Goal: Information Seeking & Learning: Check status

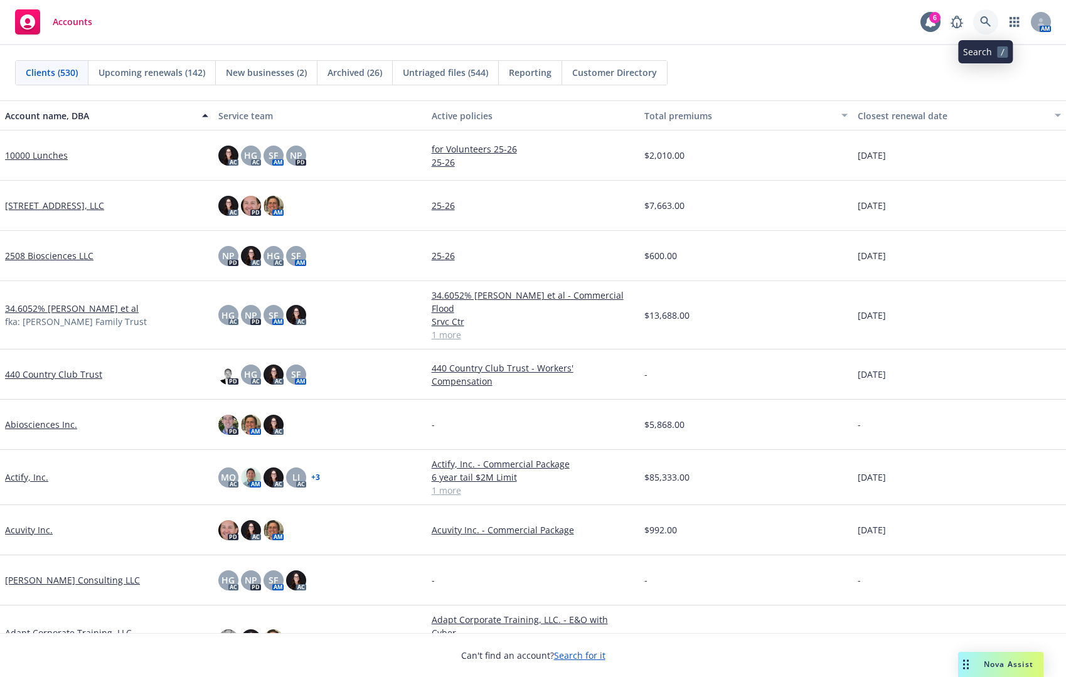
click at [982, 24] on icon at bounding box center [985, 21] width 11 height 11
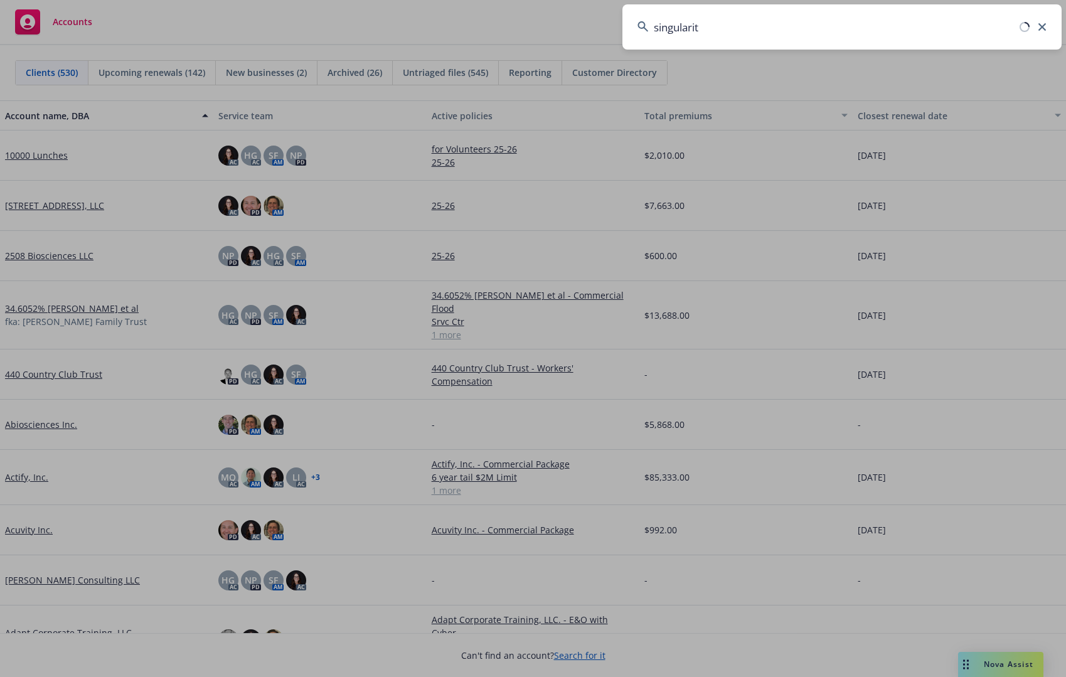
type input "singularity"
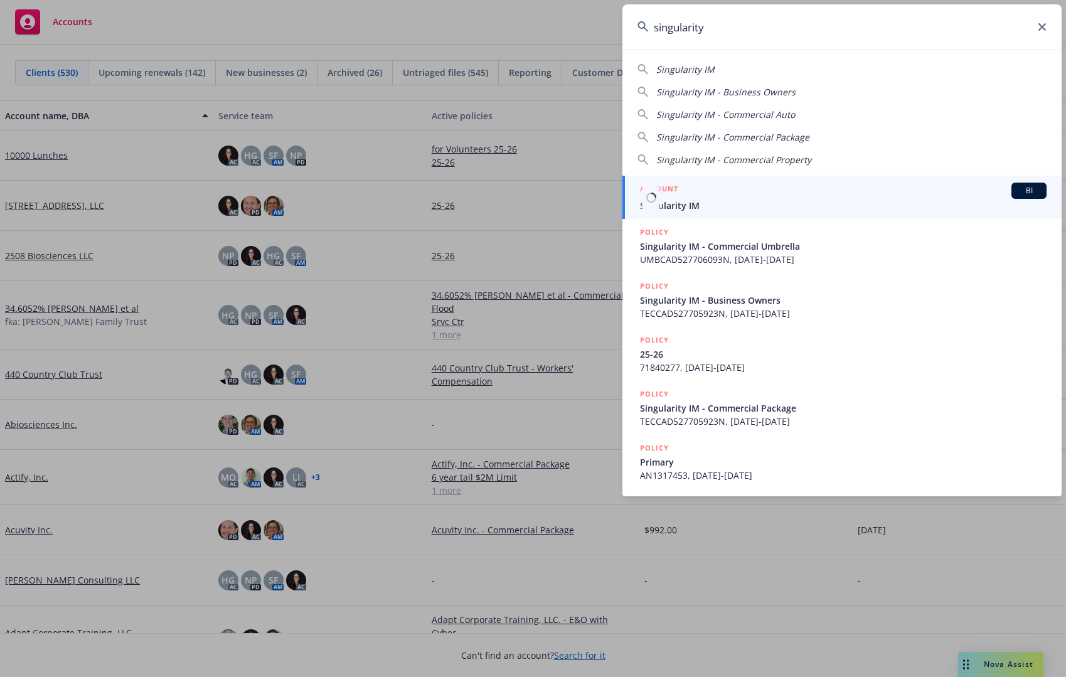
click at [781, 213] on link "ACCOUNT BI Singularity IM" at bounding box center [842, 197] width 439 height 43
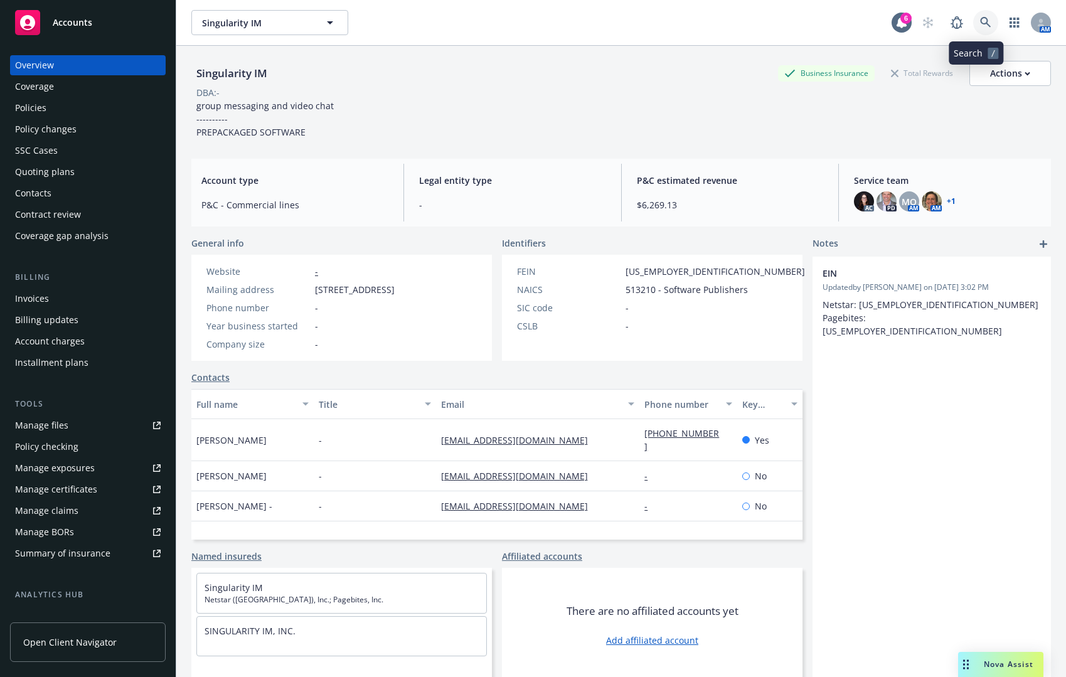
click at [980, 23] on icon at bounding box center [985, 22] width 11 height 11
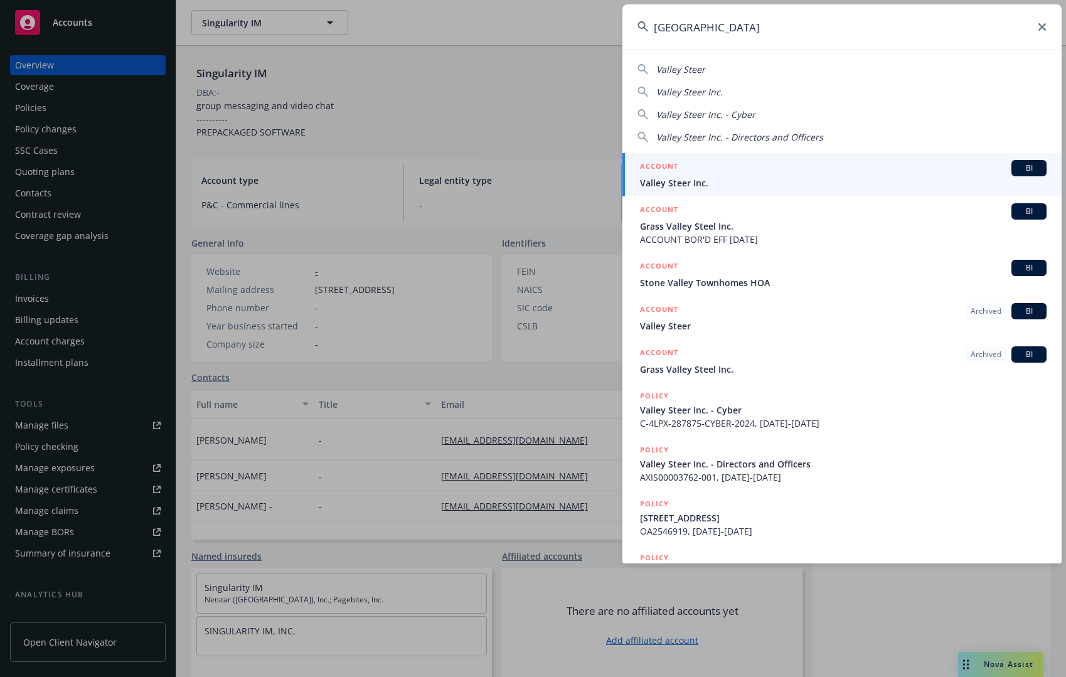
type input "valley st"
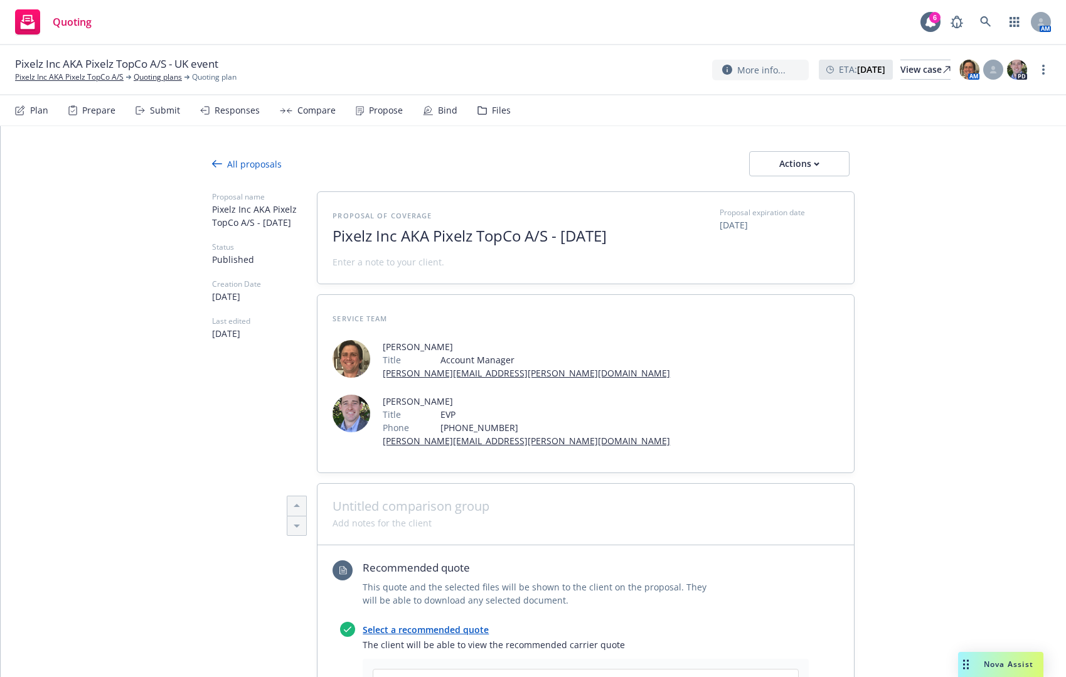
click at [835, 163] on button "Actions" at bounding box center [799, 163] width 100 height 25
click at [596, 169] on div "All proposals Actions" at bounding box center [533, 163] width 643 height 25
click at [249, 169] on div "All proposals" at bounding box center [247, 164] width 70 height 13
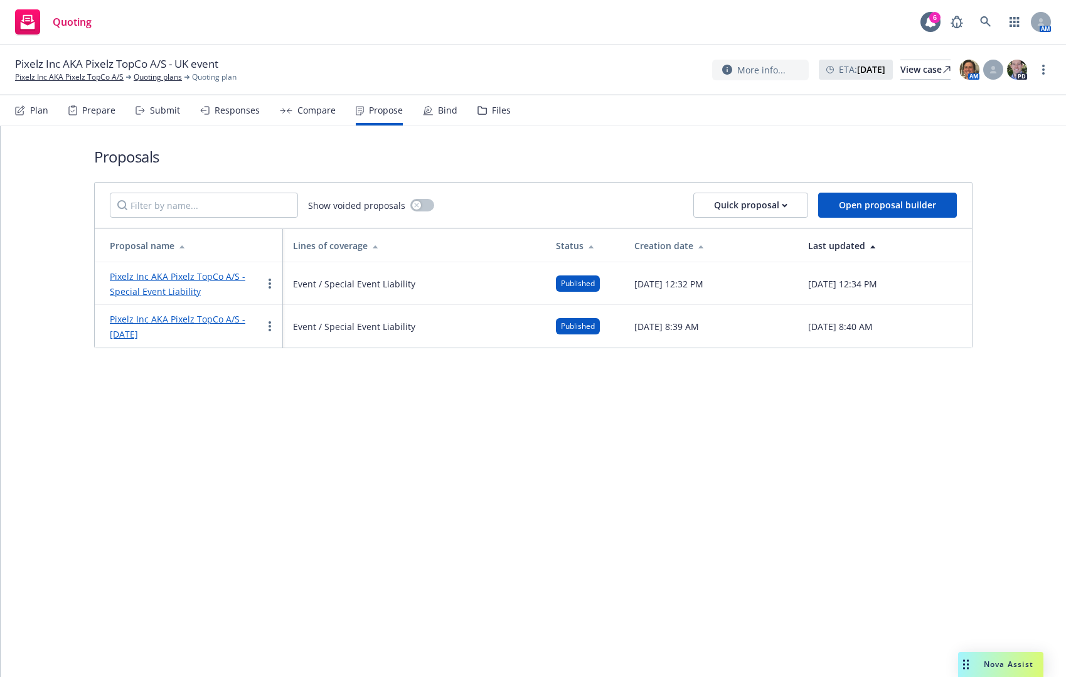
click at [213, 273] on link "Pixelz Inc AKA Pixelz TopCo A/S - Special Event Liability" at bounding box center [178, 283] width 136 height 27
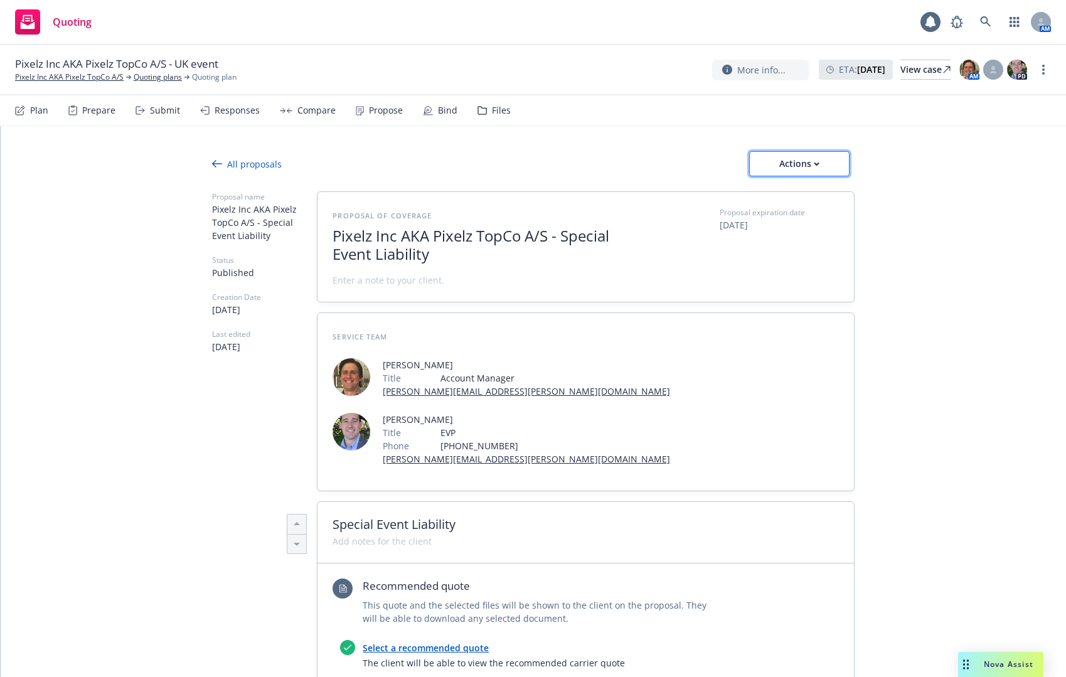
click at [828, 163] on button "Actions" at bounding box center [799, 163] width 100 height 25
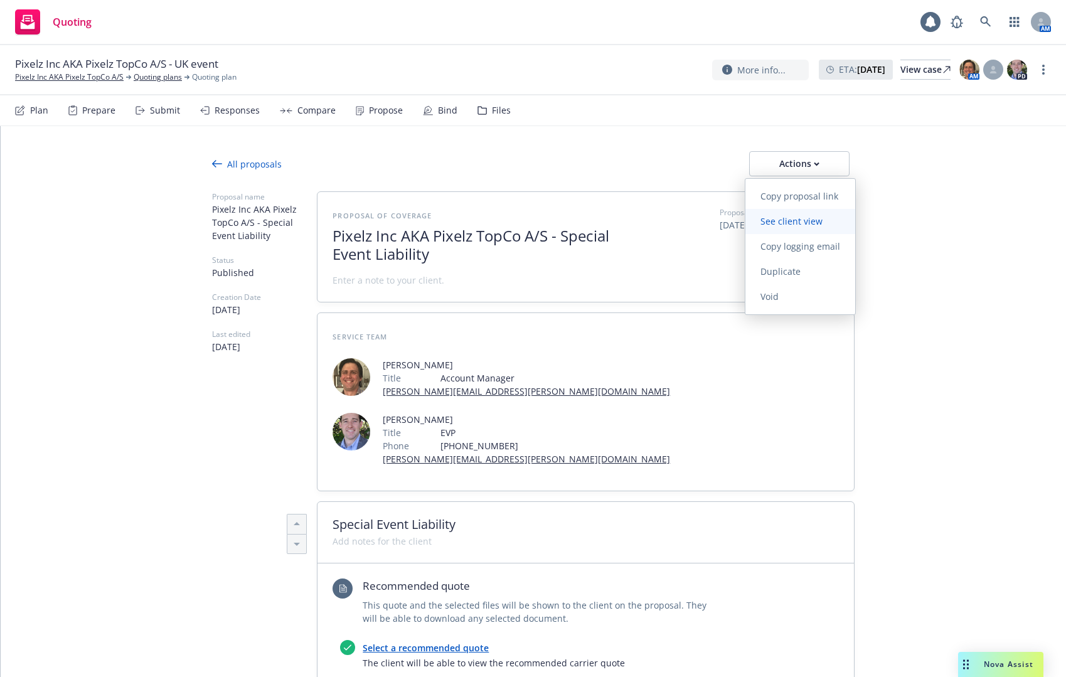
click at [820, 222] on span "See client view" at bounding box center [792, 221] width 92 height 12
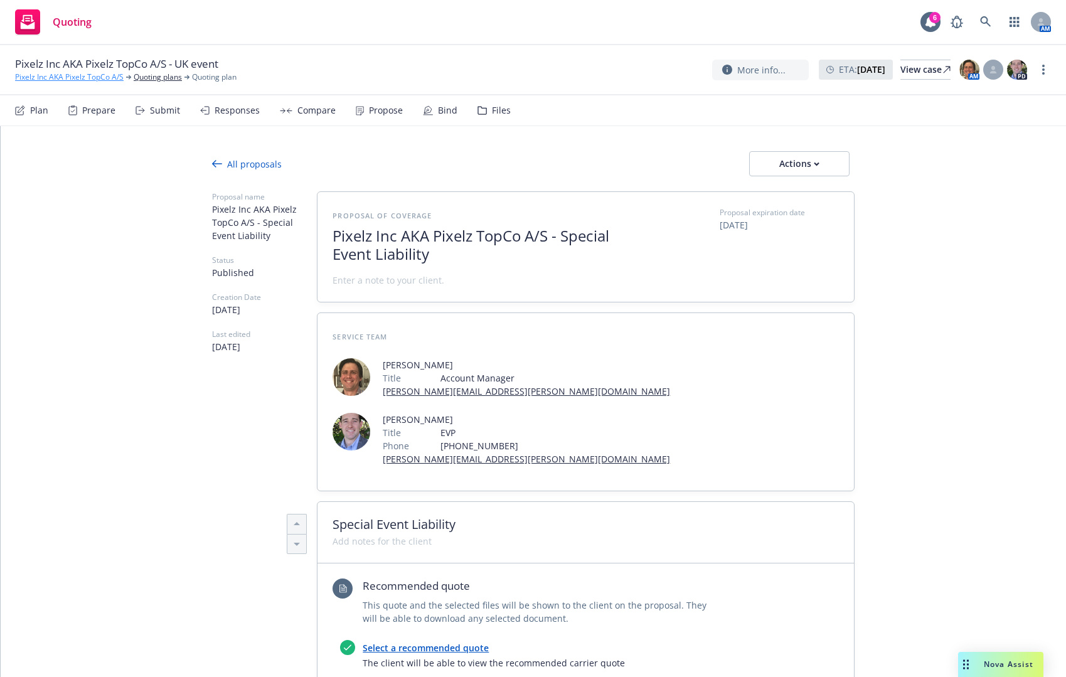
type textarea "x"
click at [46, 78] on link "Pixelz Inc AKA Pixelz TopCo A/S" at bounding box center [69, 77] width 109 height 11
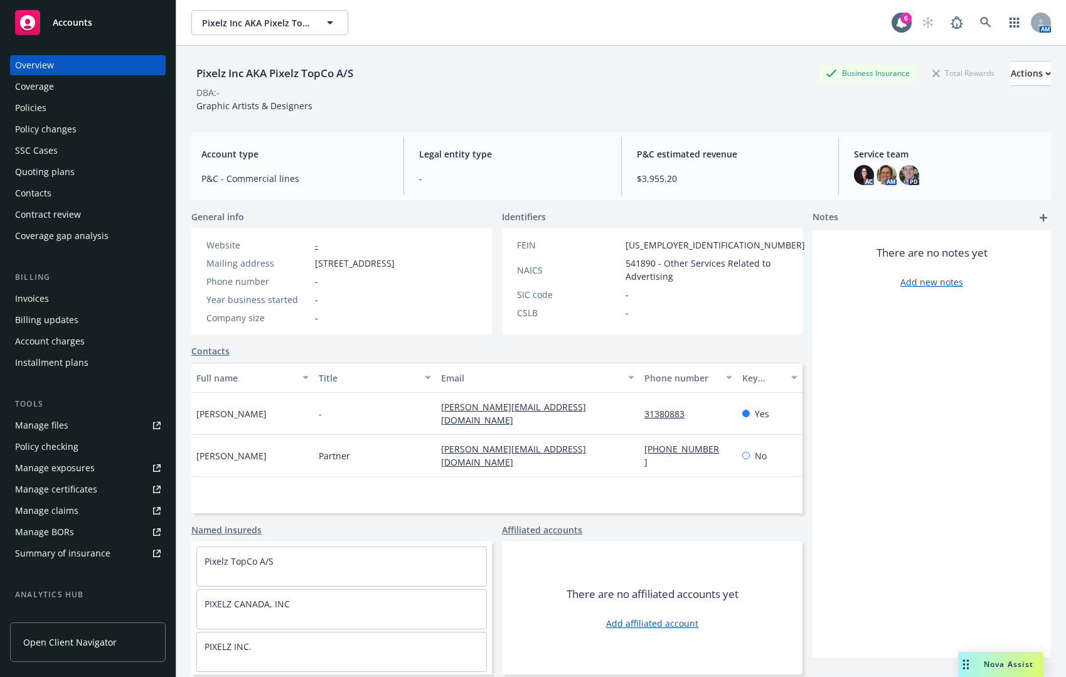
click at [102, 112] on div "Policies" at bounding box center [88, 108] width 146 height 20
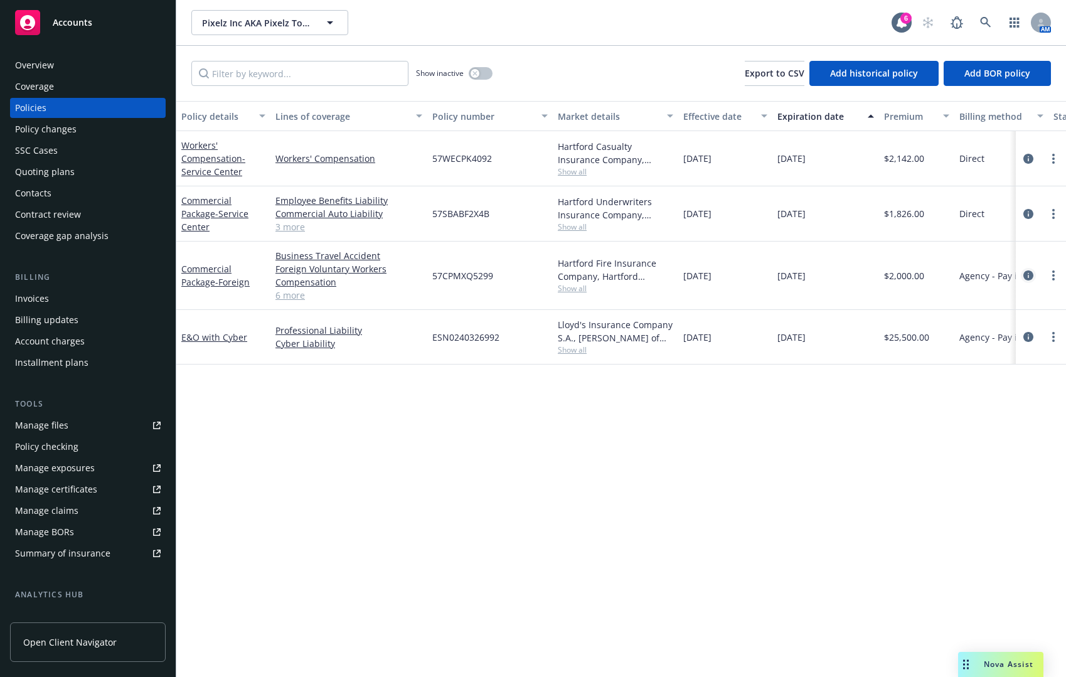
click at [1028, 274] on icon "circleInformation" at bounding box center [1029, 275] width 10 height 10
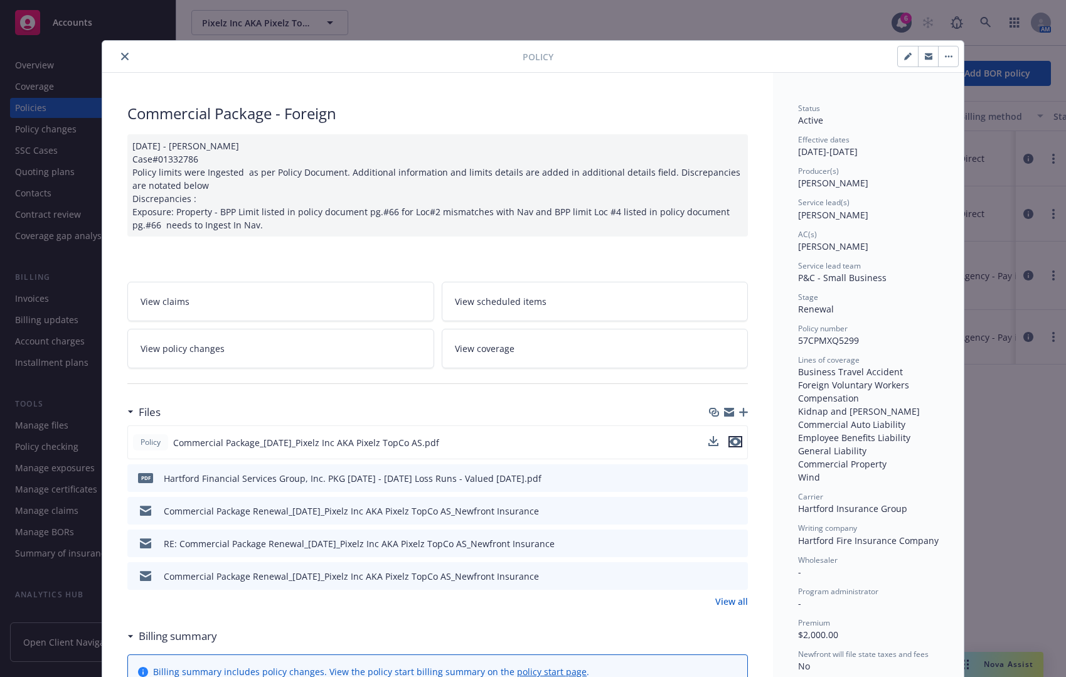
click at [736, 442] on icon "preview file" at bounding box center [735, 441] width 11 height 9
click at [117, 55] on button "close" at bounding box center [124, 56] width 15 height 15
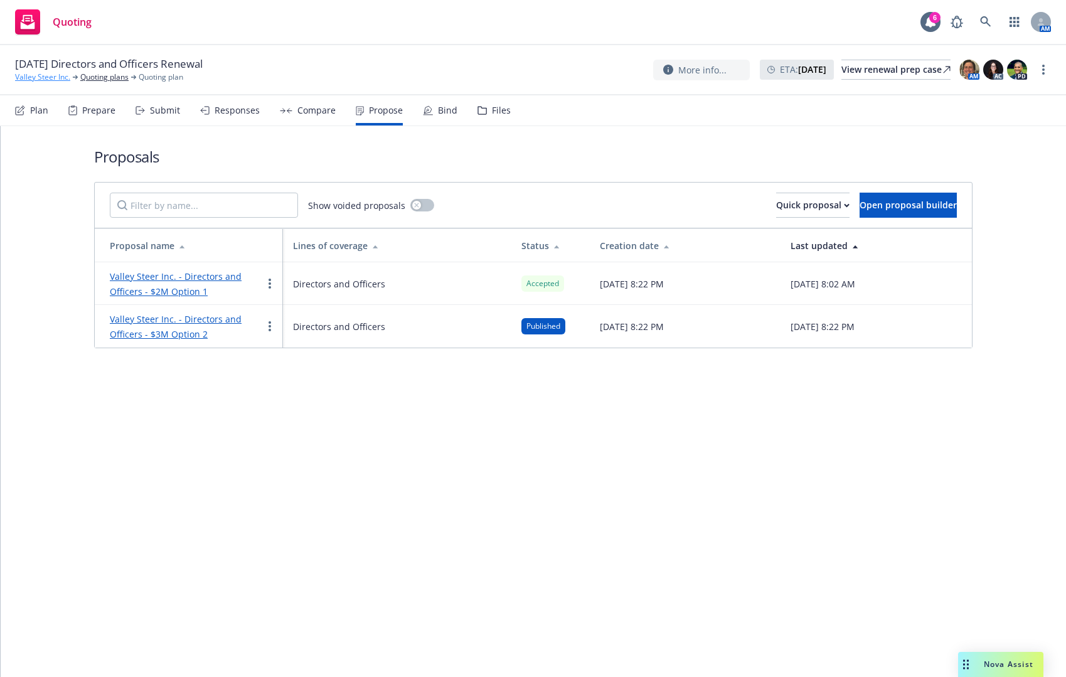
click at [48, 77] on link "Valley Steer Inc." at bounding box center [42, 77] width 55 height 11
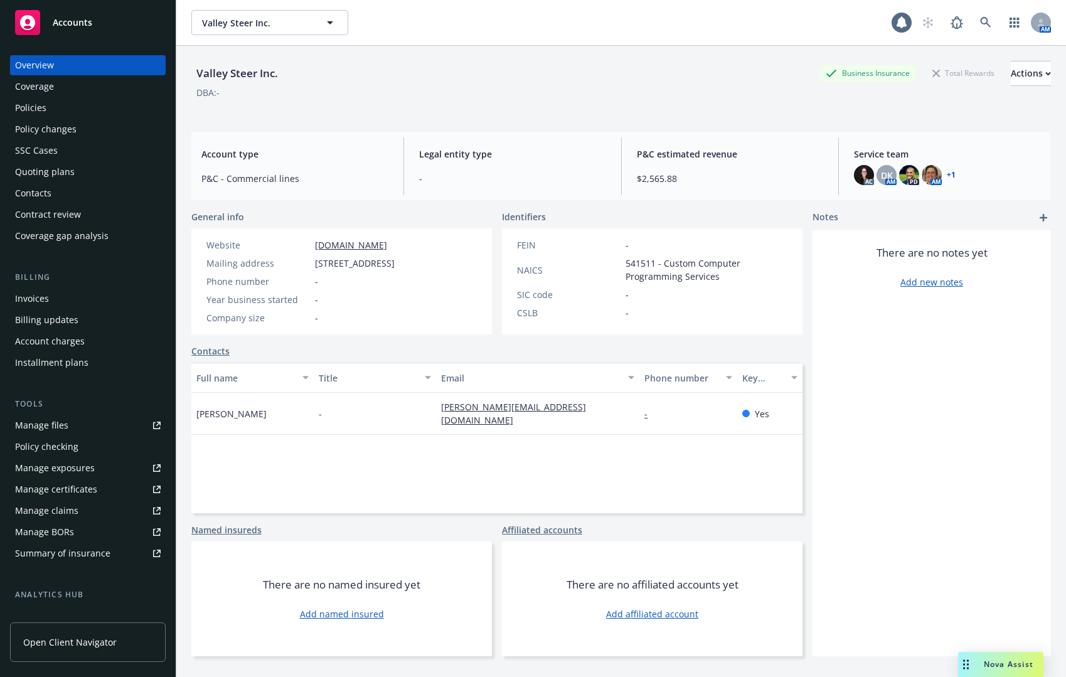
click at [92, 114] on div "Policies" at bounding box center [88, 108] width 146 height 20
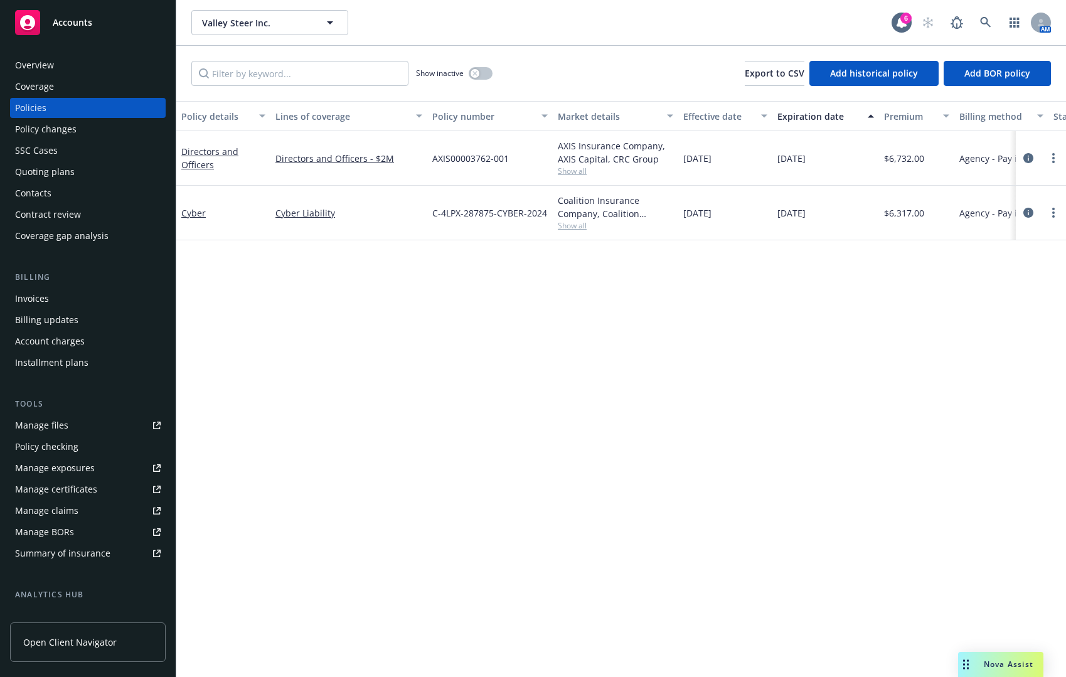
click at [96, 299] on div "Invoices" at bounding box center [88, 299] width 146 height 20
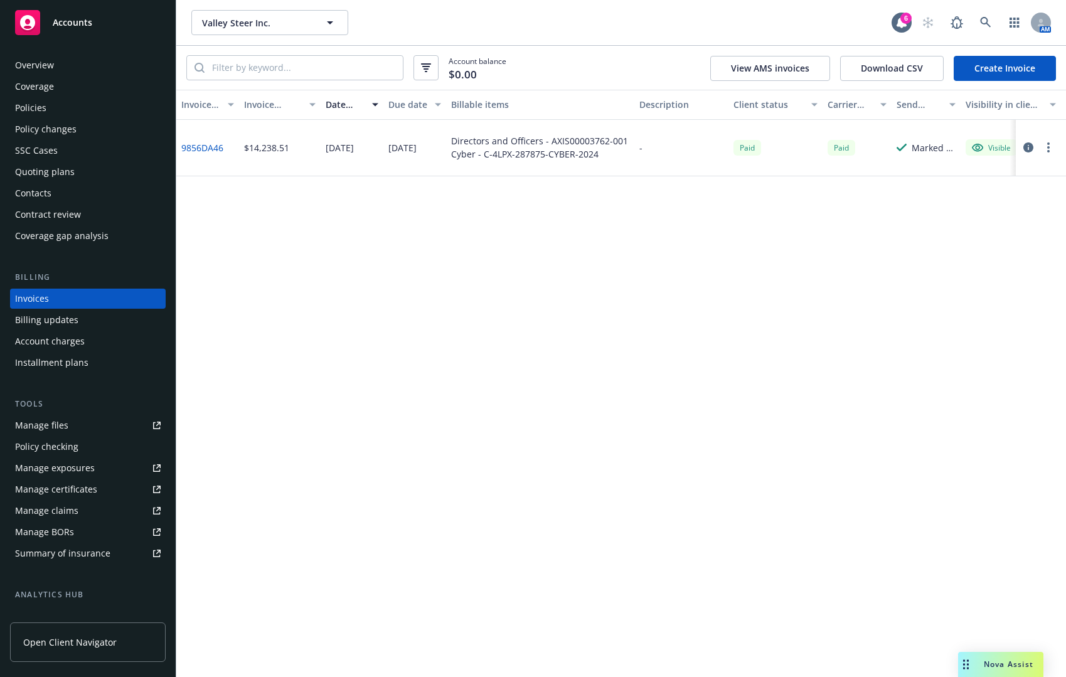
click at [211, 146] on link "9856DA46" at bounding box center [202, 147] width 42 height 13
click at [82, 108] on div "Policies" at bounding box center [88, 108] width 146 height 20
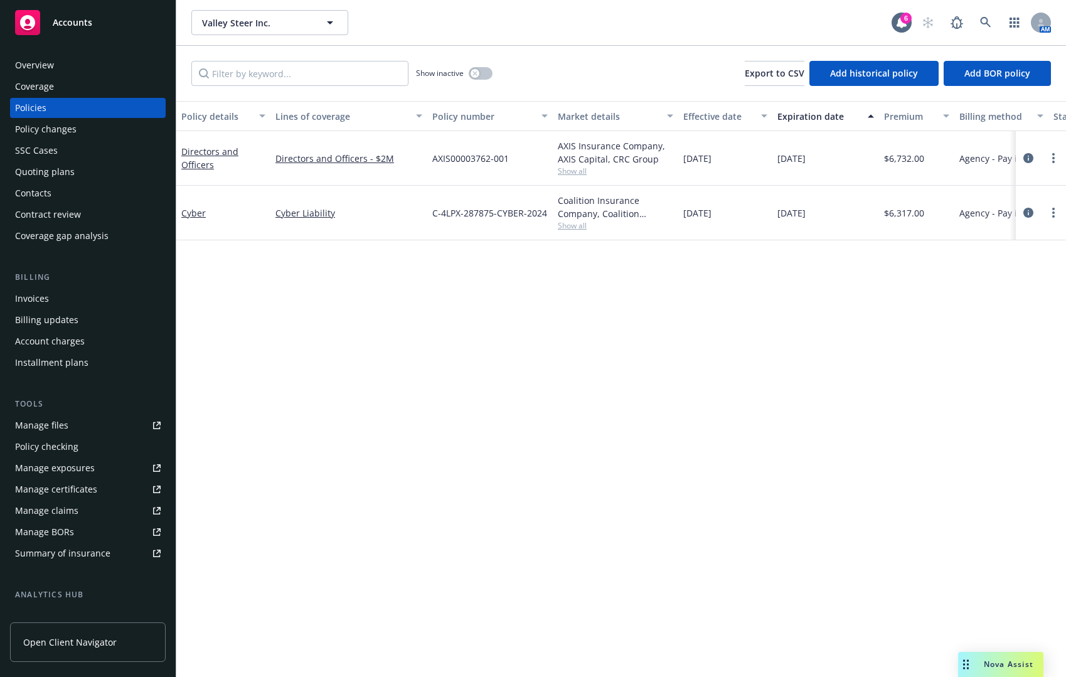
click at [84, 172] on div "Quoting plans" at bounding box center [88, 172] width 146 height 20
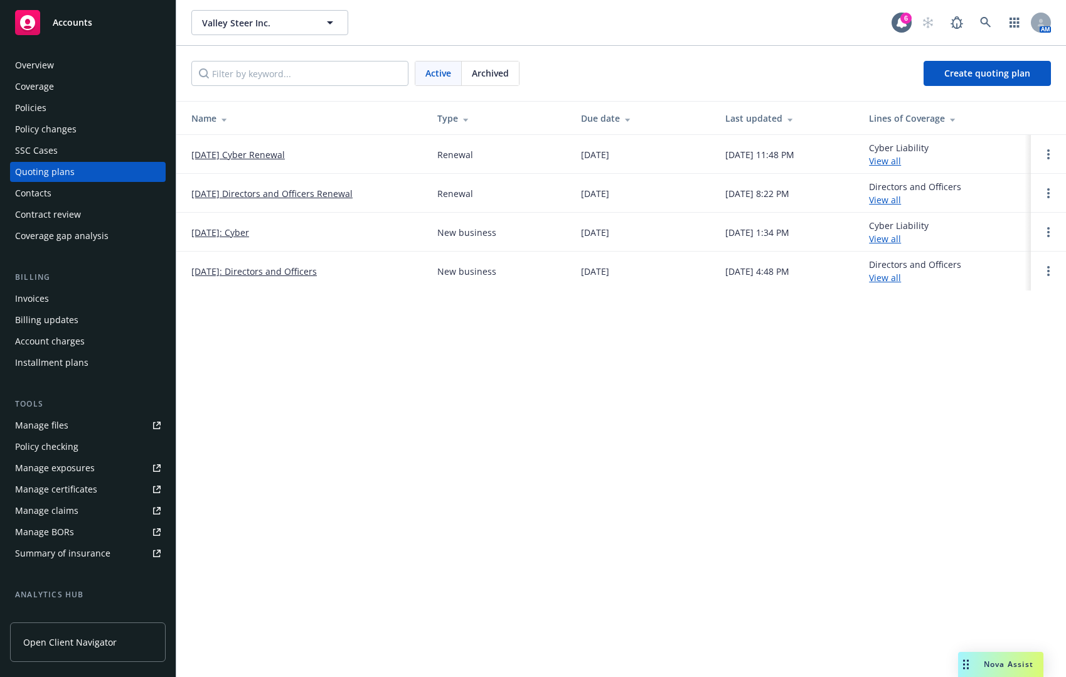
click at [269, 155] on link "[DATE] Cyber Renewal" at bounding box center [238, 154] width 94 height 13
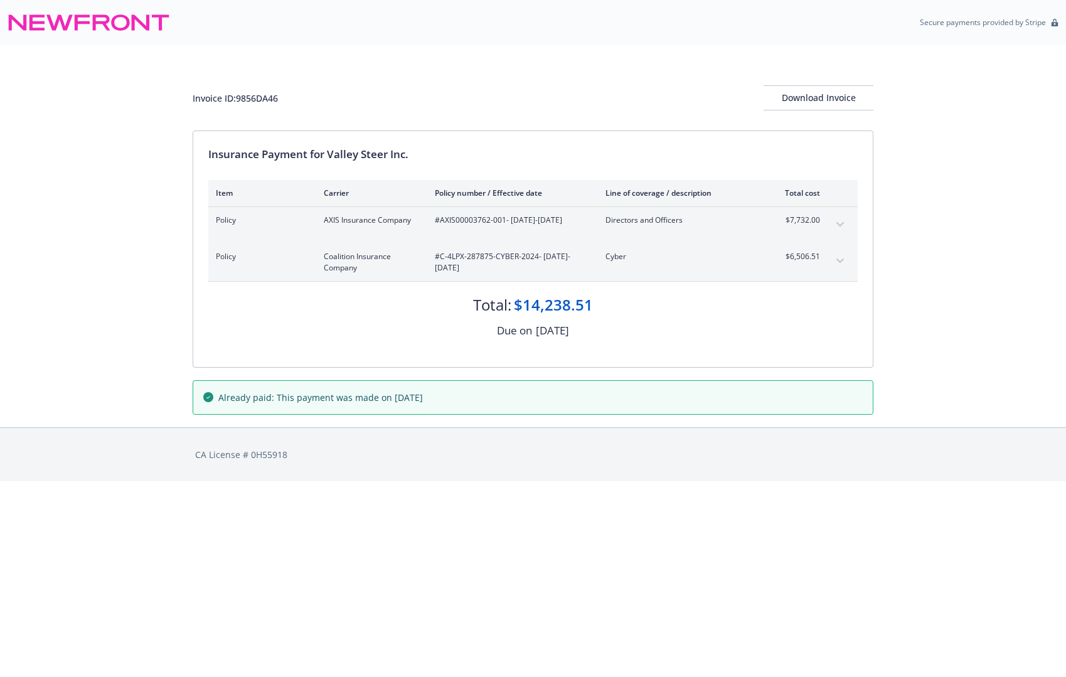
click at [844, 223] on button "expand content" at bounding box center [840, 225] width 20 height 20
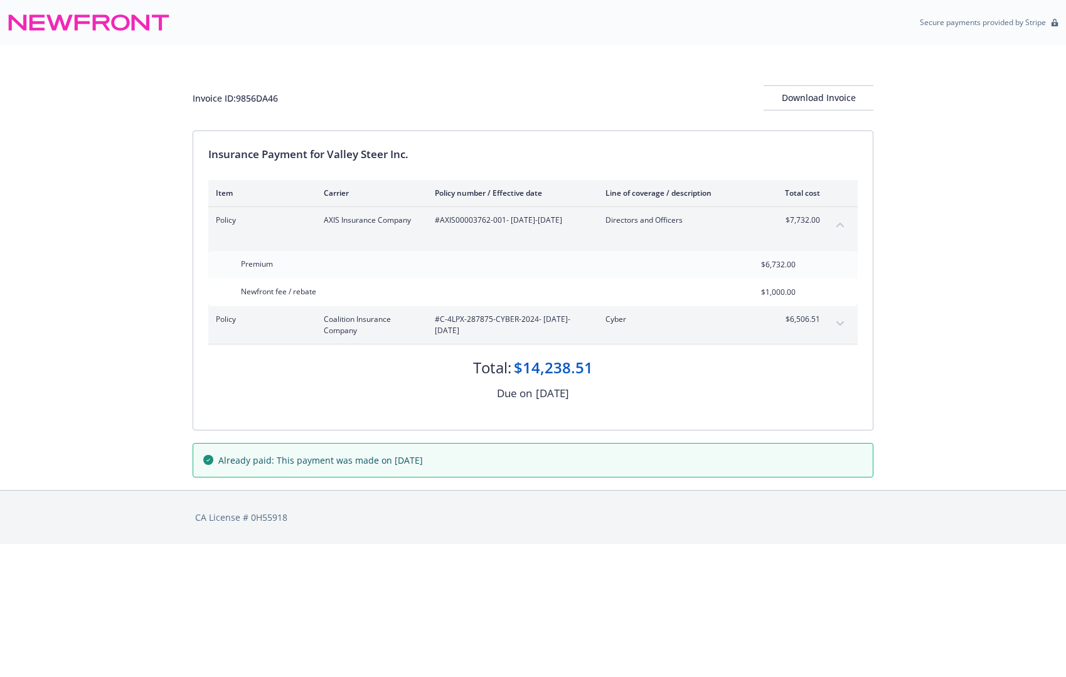
click at [844, 323] on button "expand content" at bounding box center [840, 324] width 20 height 20
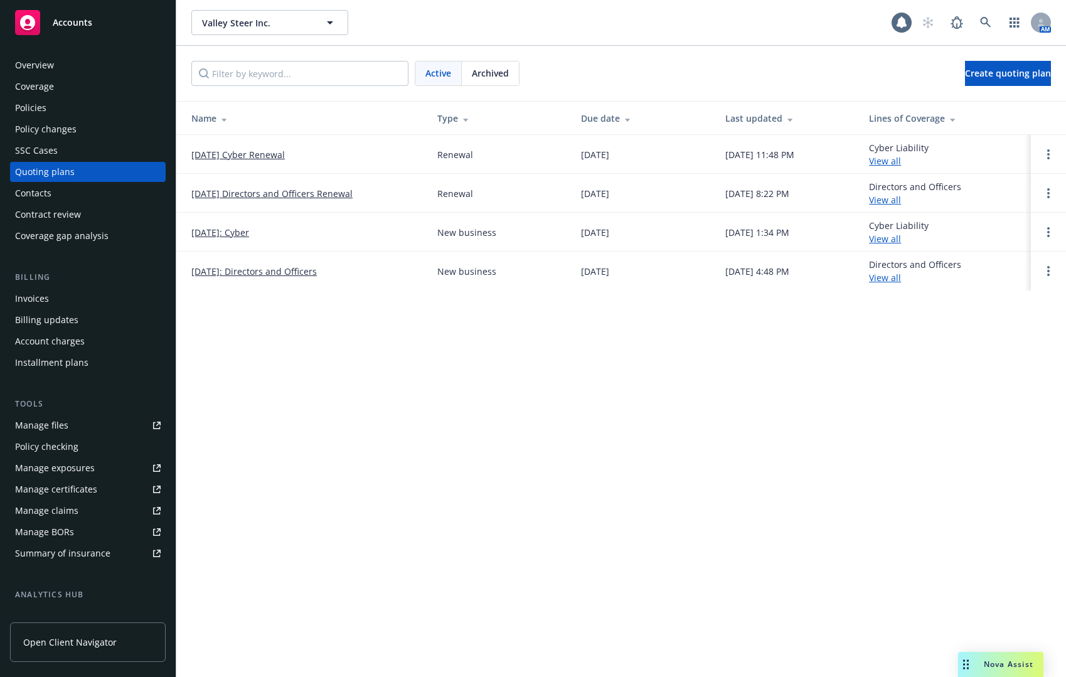
click at [270, 191] on link "[DATE] Directors and Officers Renewal" at bounding box center [271, 193] width 161 height 13
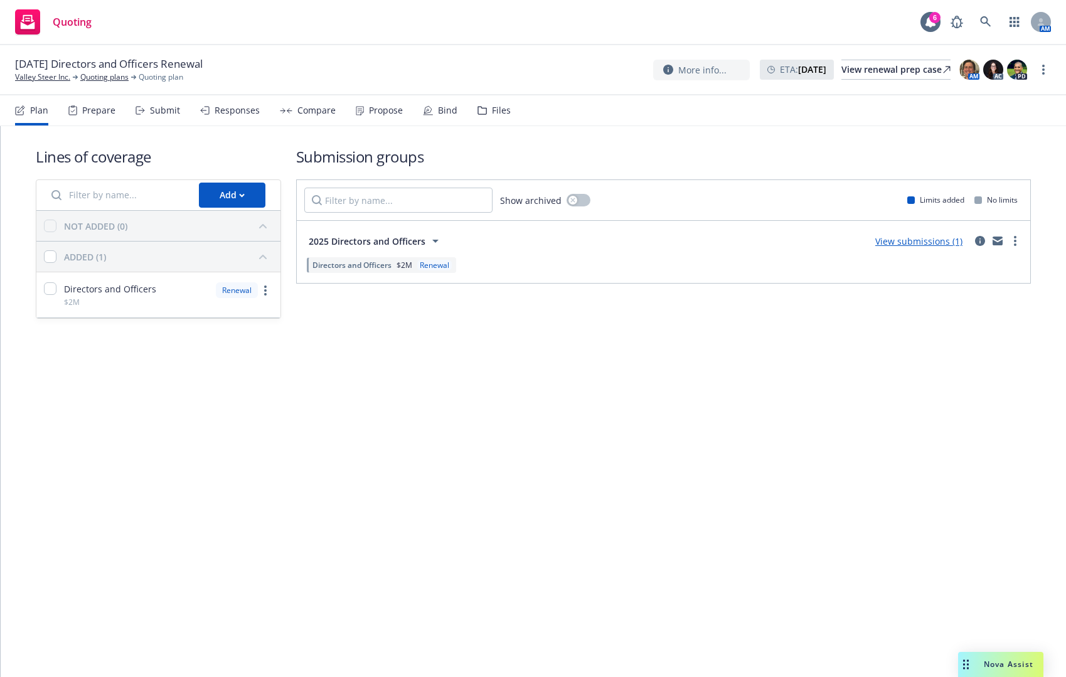
click at [375, 114] on div "Propose" at bounding box center [386, 110] width 34 height 10
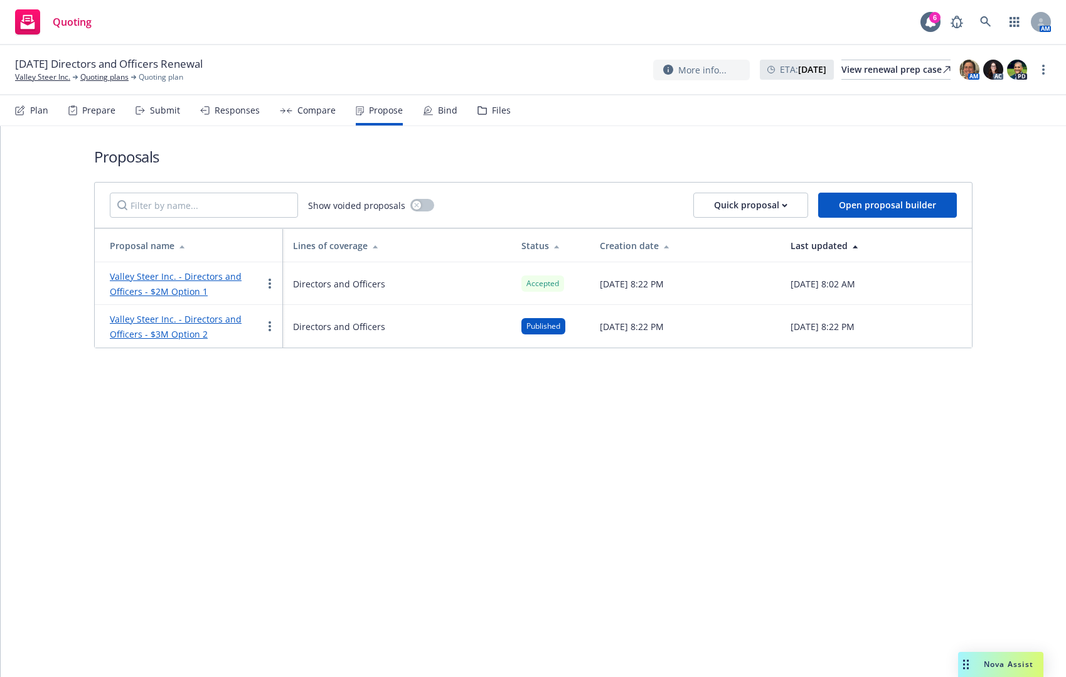
click at [225, 276] on link "Valley Steer Inc. - Directors and Officers - $2M Option 1" at bounding box center [176, 283] width 132 height 27
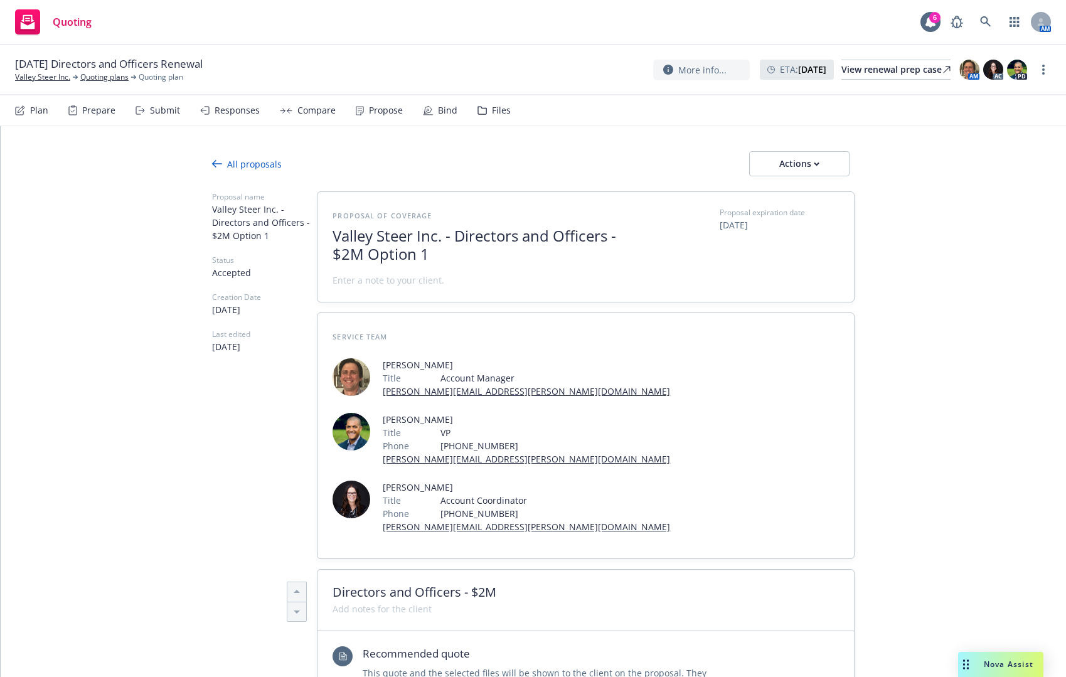
click at [786, 177] on div at bounding box center [533, 183] width 643 height 15
click at [789, 171] on div "Actions" at bounding box center [799, 164] width 59 height 24
click at [781, 217] on span "See client view" at bounding box center [792, 221] width 92 height 12
type textarea "x"
click at [230, 166] on div "All proposals" at bounding box center [247, 164] width 70 height 13
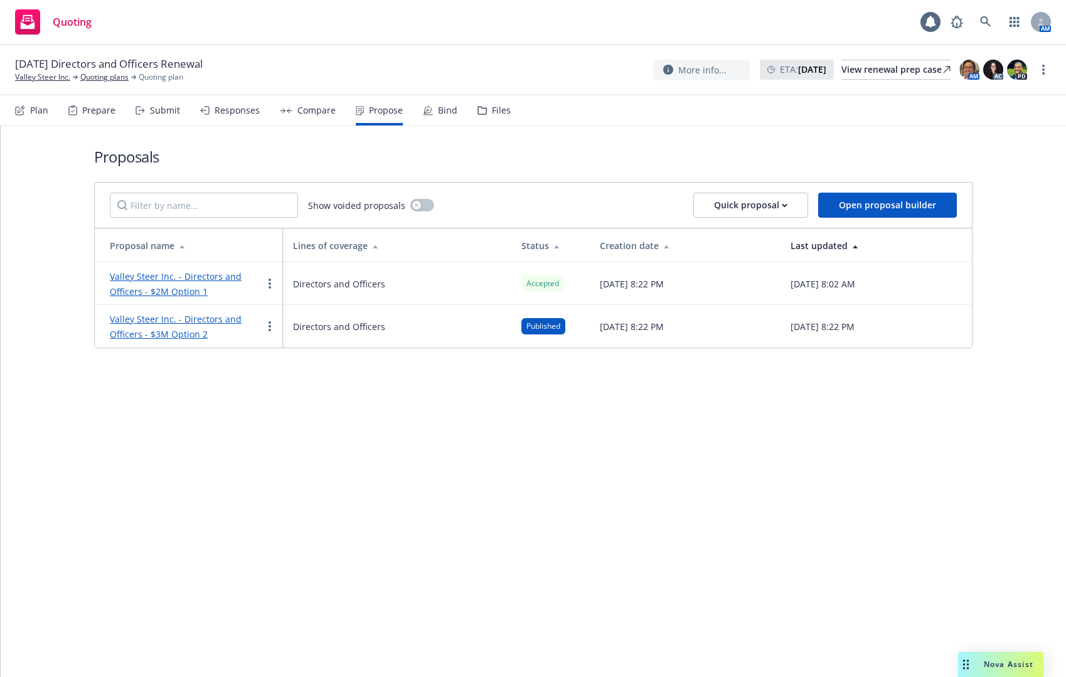
click at [289, 112] on div "Compare" at bounding box center [308, 110] width 56 height 30
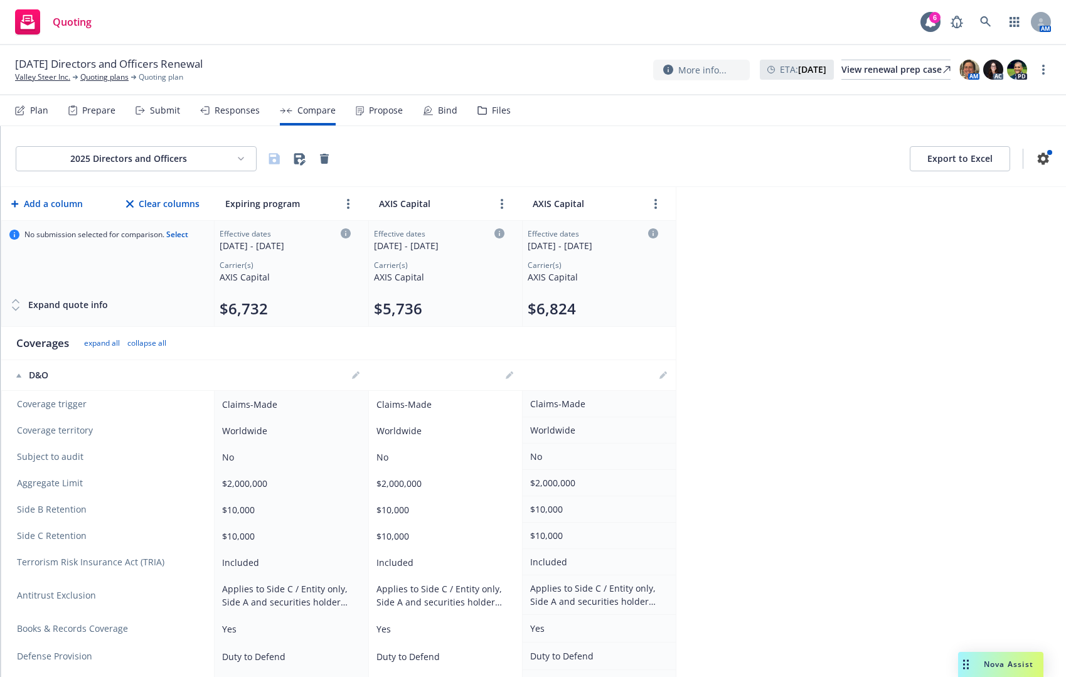
click at [235, 108] on div "Responses" at bounding box center [237, 110] width 45 height 10
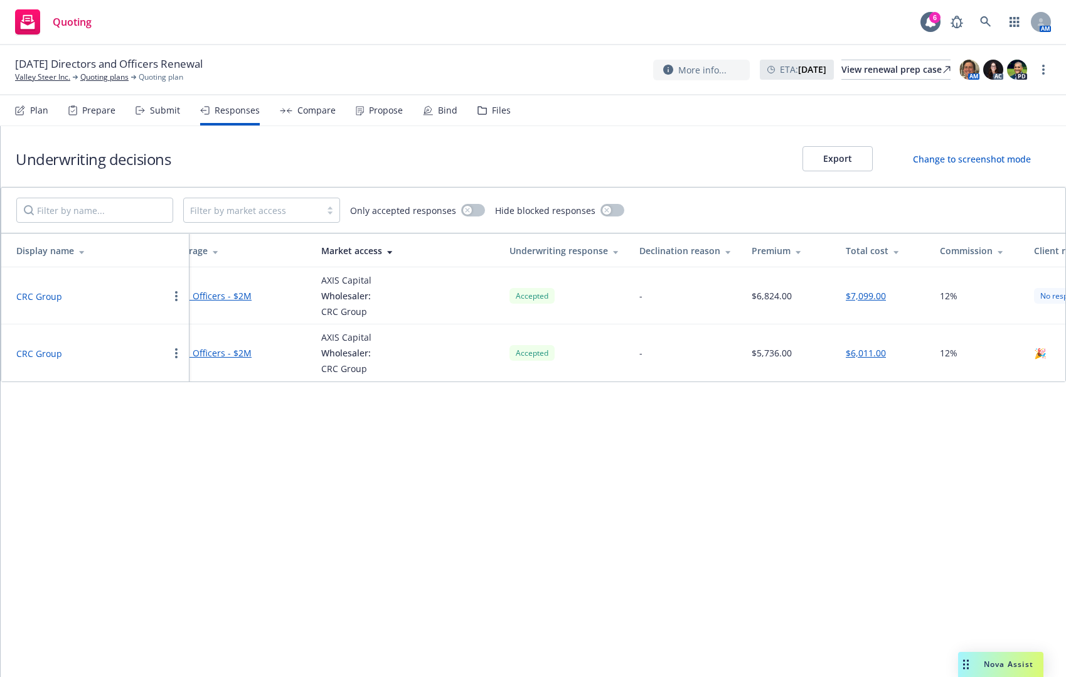
scroll to position [0, 63]
click at [867, 355] on button "$6,011.00" at bounding box center [870, 352] width 40 height 13
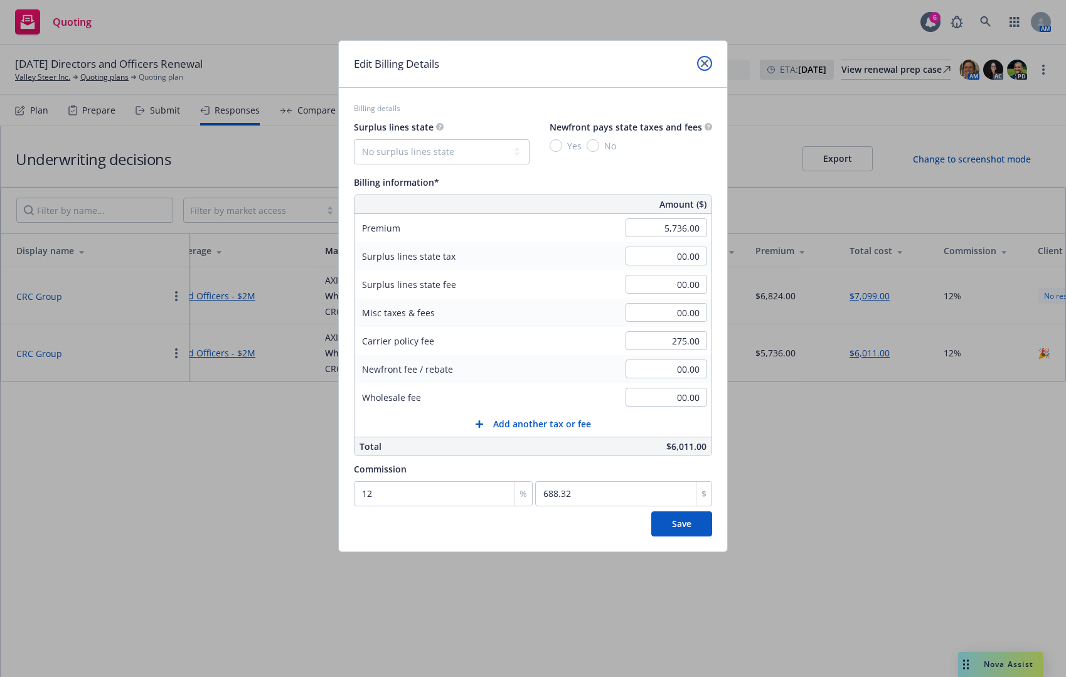
click at [697, 62] on link "close" at bounding box center [704, 63] width 15 height 15
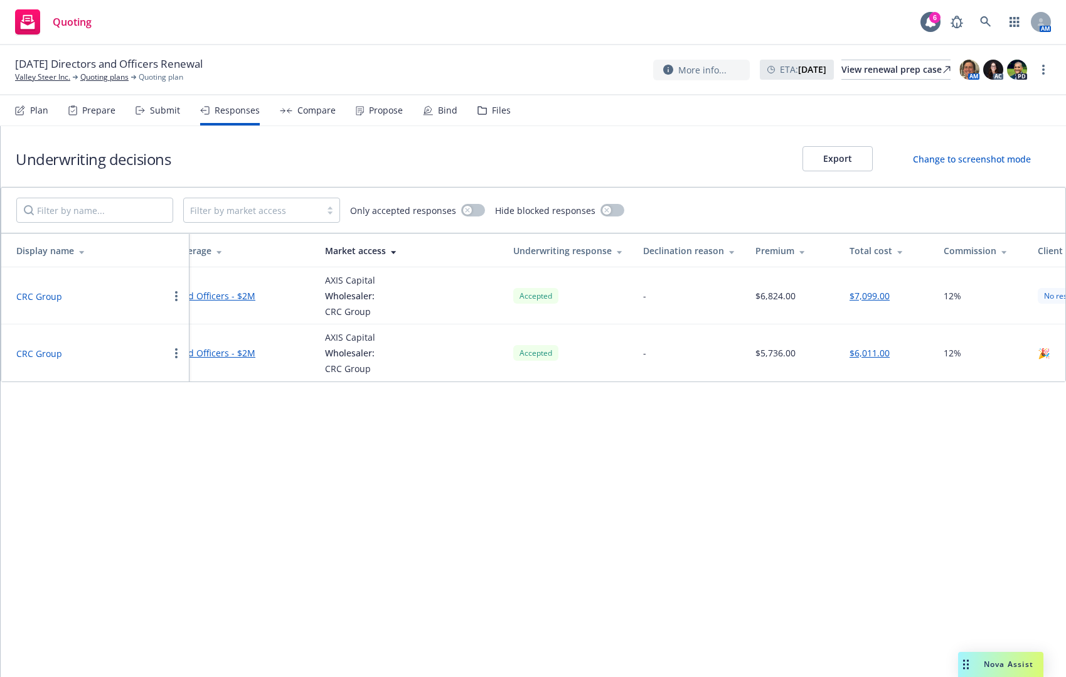
click at [1003, 528] on div "Underwriting decisions Export Change to screenshot mode Filter by market access…" at bounding box center [534, 401] width 1066 height 551
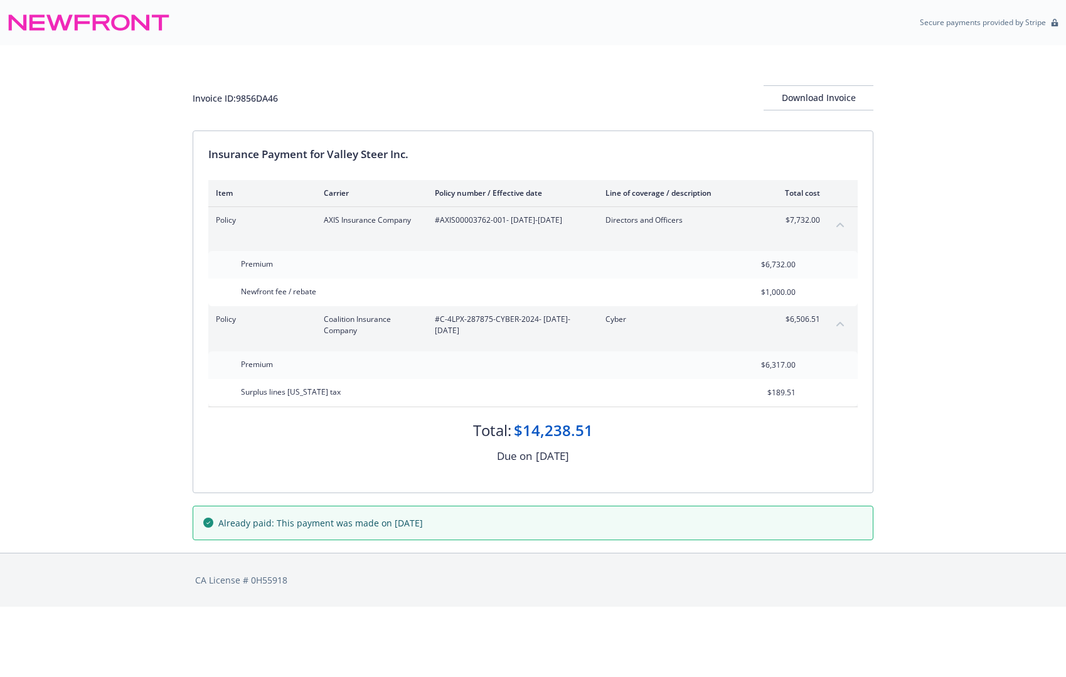
click at [945, 319] on div "Invoice ID: 9856DA46 Download Invoice Insurance Payment for Valley Steer Inc. I…" at bounding box center [533, 299] width 1066 height 508
click at [940, 240] on div "Invoice ID: 9856DA46 Download Invoice Insurance Payment for Valley Steer Inc. I…" at bounding box center [533, 299] width 1066 height 508
click at [966, 238] on div "Invoice ID: 9856DA46 Download Invoice Insurance Payment for Valley Steer Inc. I…" at bounding box center [533, 299] width 1066 height 508
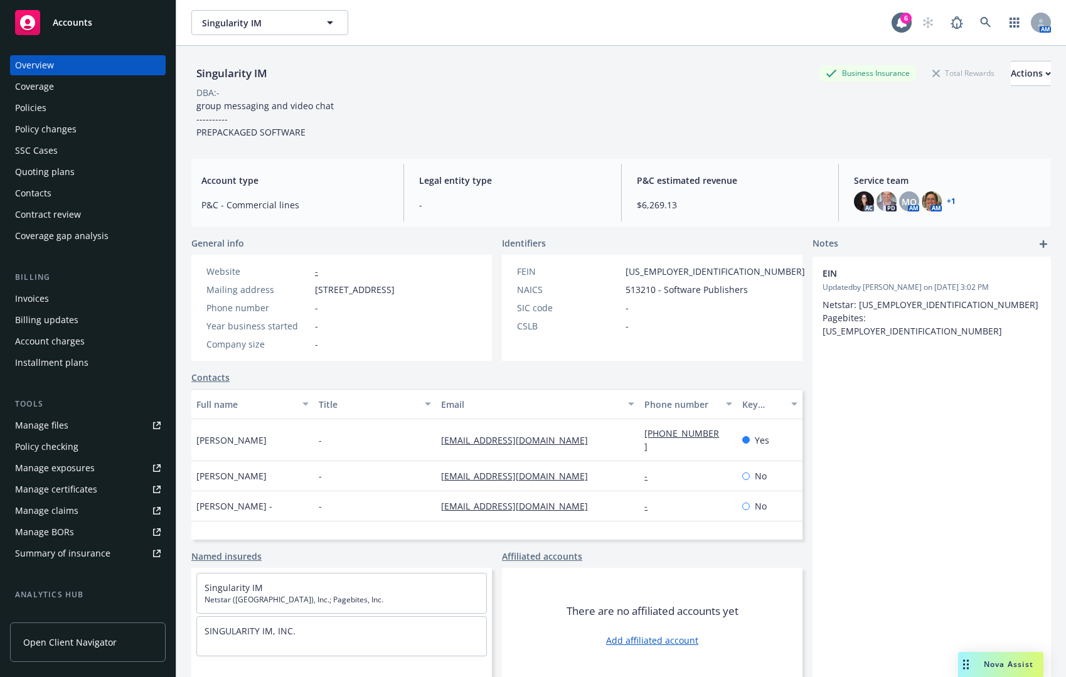
click at [56, 168] on div "Quoting plans" at bounding box center [45, 172] width 60 height 20
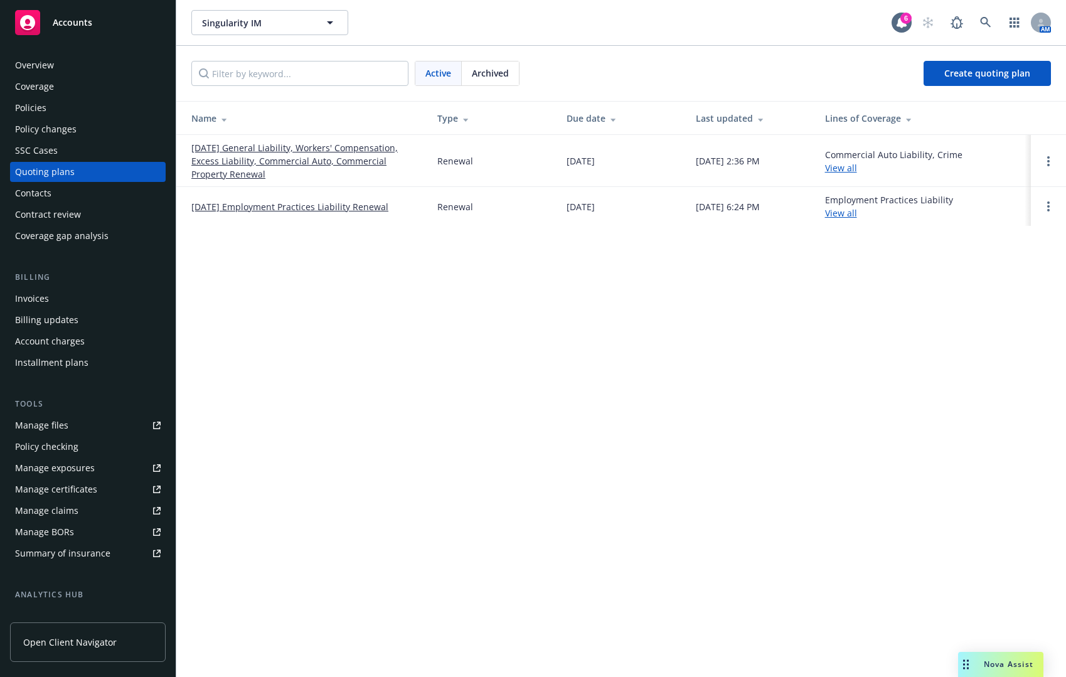
click at [315, 159] on link "[DATE] General Liability, Workers' Compensation, Excess Liability, Commercial A…" at bounding box center [304, 161] width 226 height 40
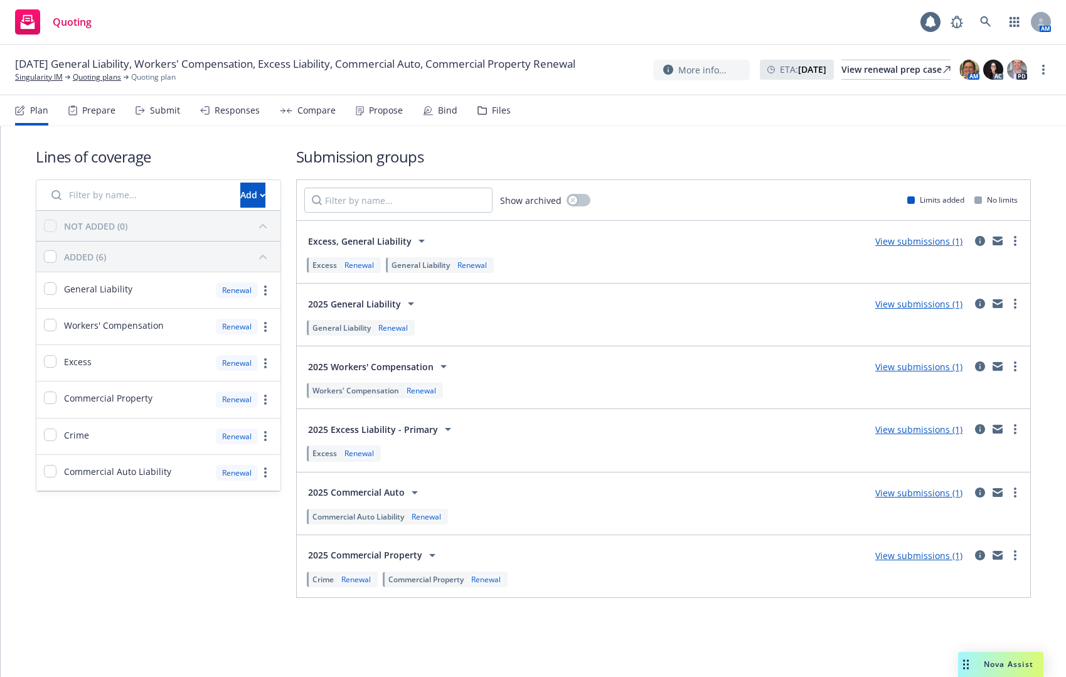
click at [223, 113] on div "Responses" at bounding box center [237, 110] width 45 height 10
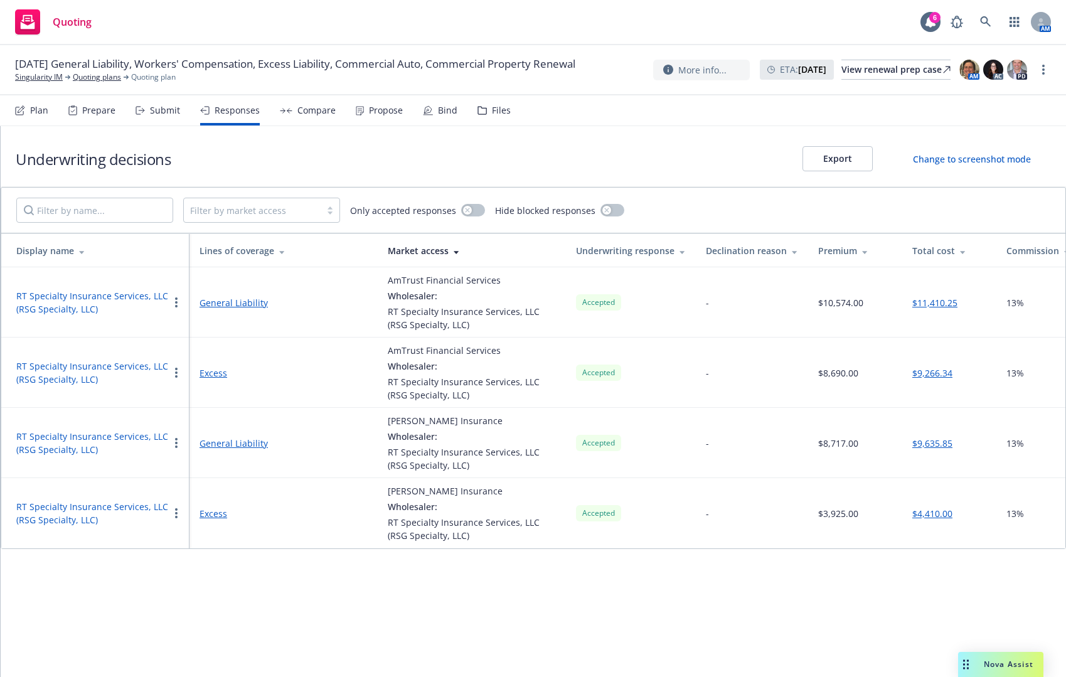
click at [385, 112] on div "Propose" at bounding box center [386, 110] width 34 height 10
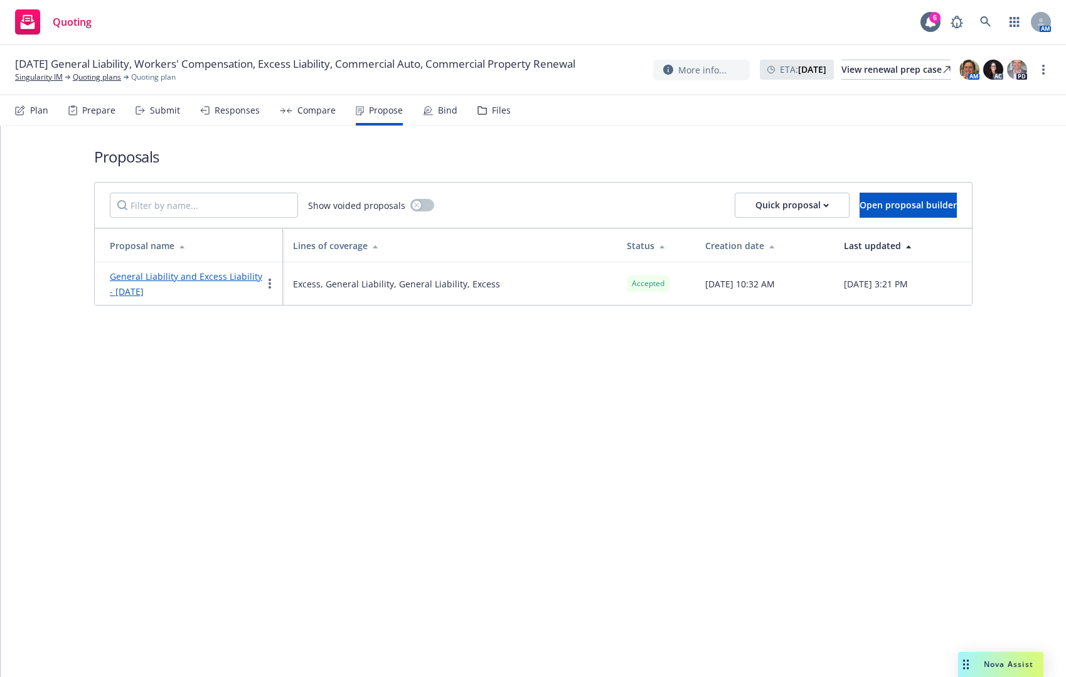
click at [233, 276] on link "General Liability and Excess Liability - July 2025" at bounding box center [186, 283] width 153 height 27
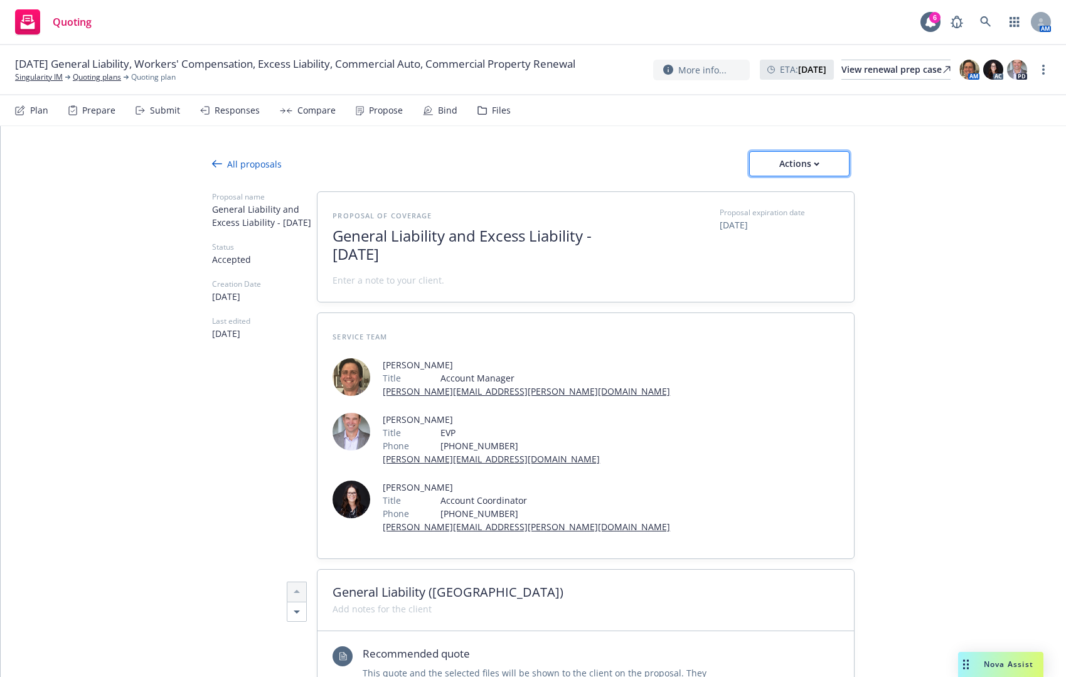
click at [821, 156] on div "Actions" at bounding box center [799, 164] width 59 height 24
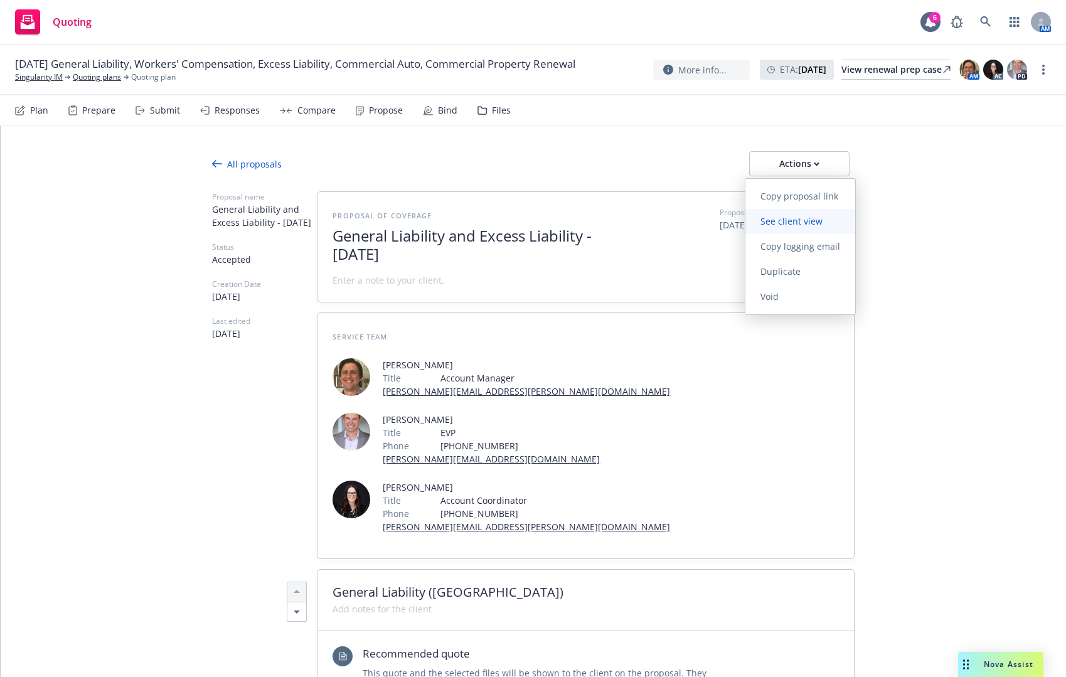
click at [819, 222] on span "See client view" at bounding box center [792, 221] width 92 height 12
type textarea "x"
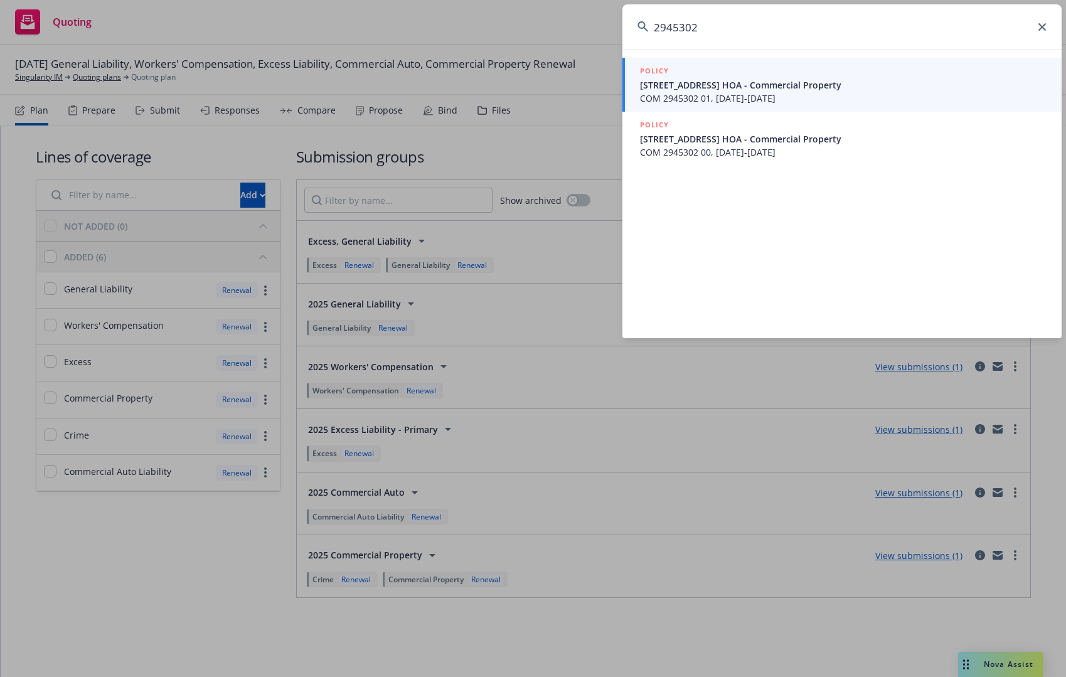
type input "2945302"
click at [911, 74] on div "POLICY" at bounding box center [843, 72] width 407 height 14
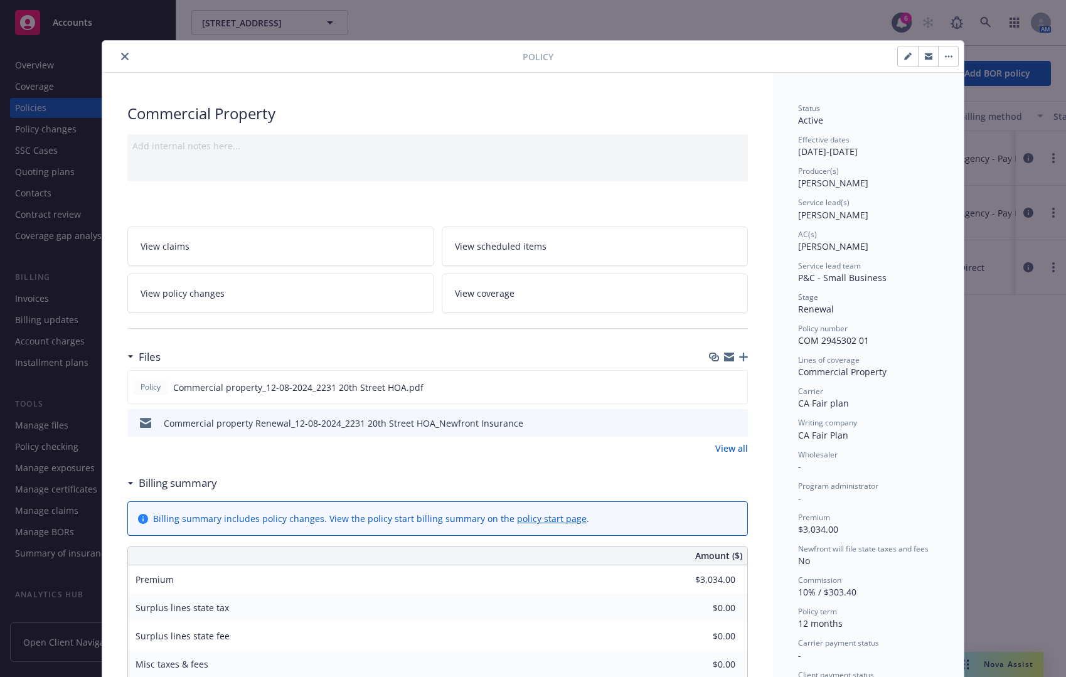
click at [121, 56] on icon "close" at bounding box center [125, 57] width 8 height 8
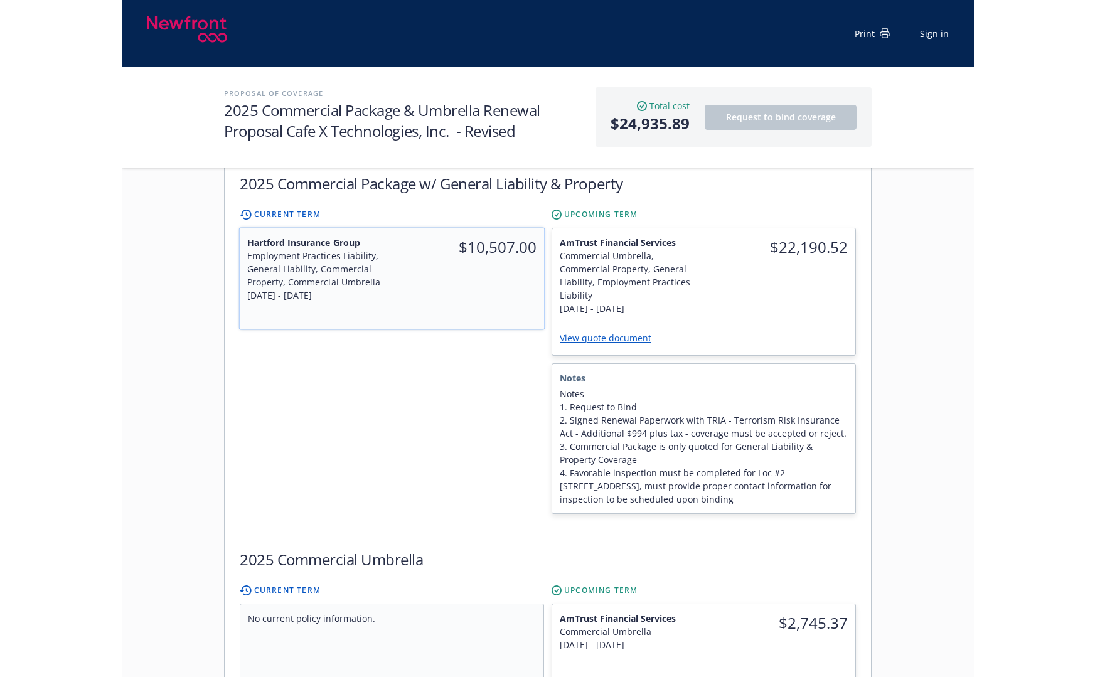
scroll to position [377, 0]
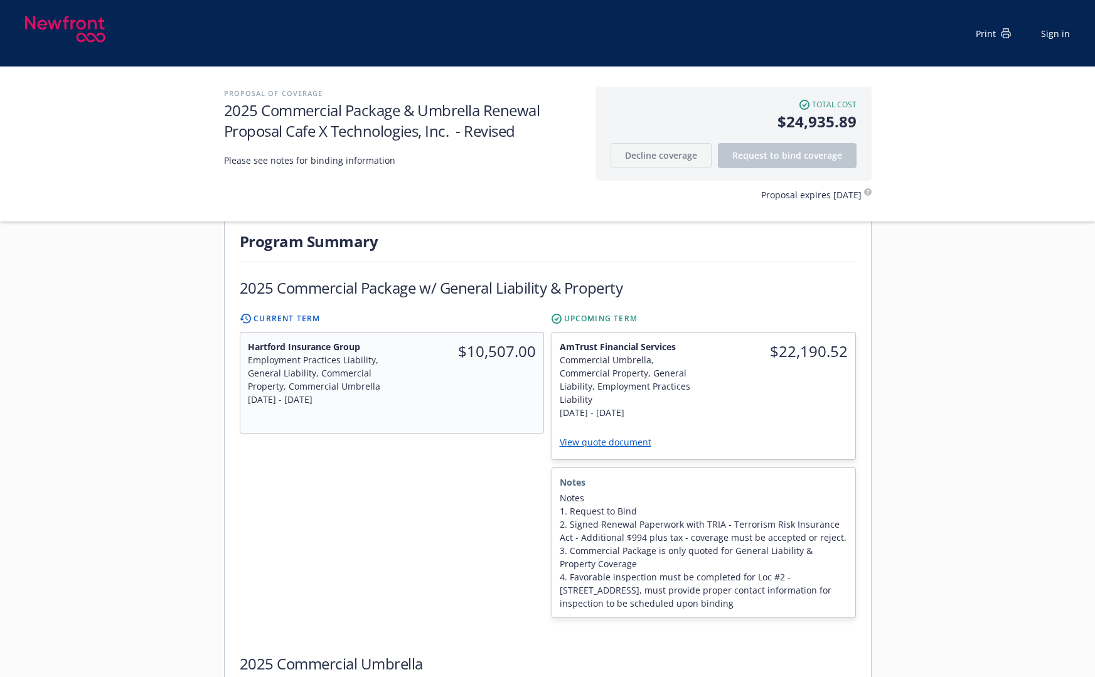
scroll to position [251, 0]
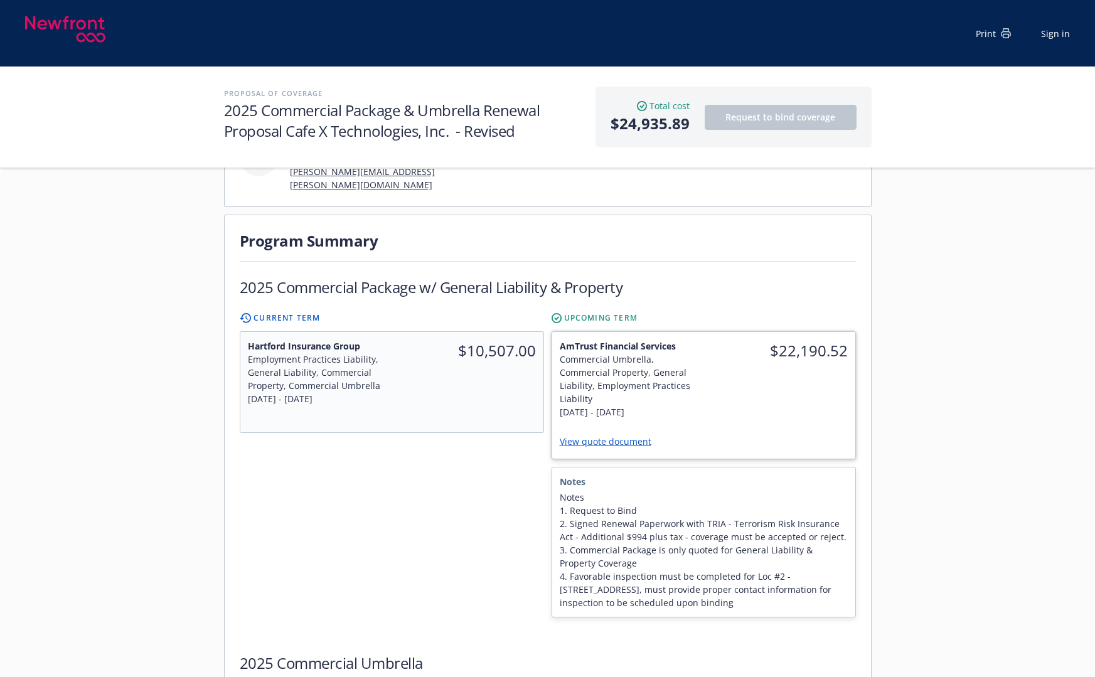
click at [633, 436] on link "View quote document" at bounding box center [611, 442] width 102 height 12
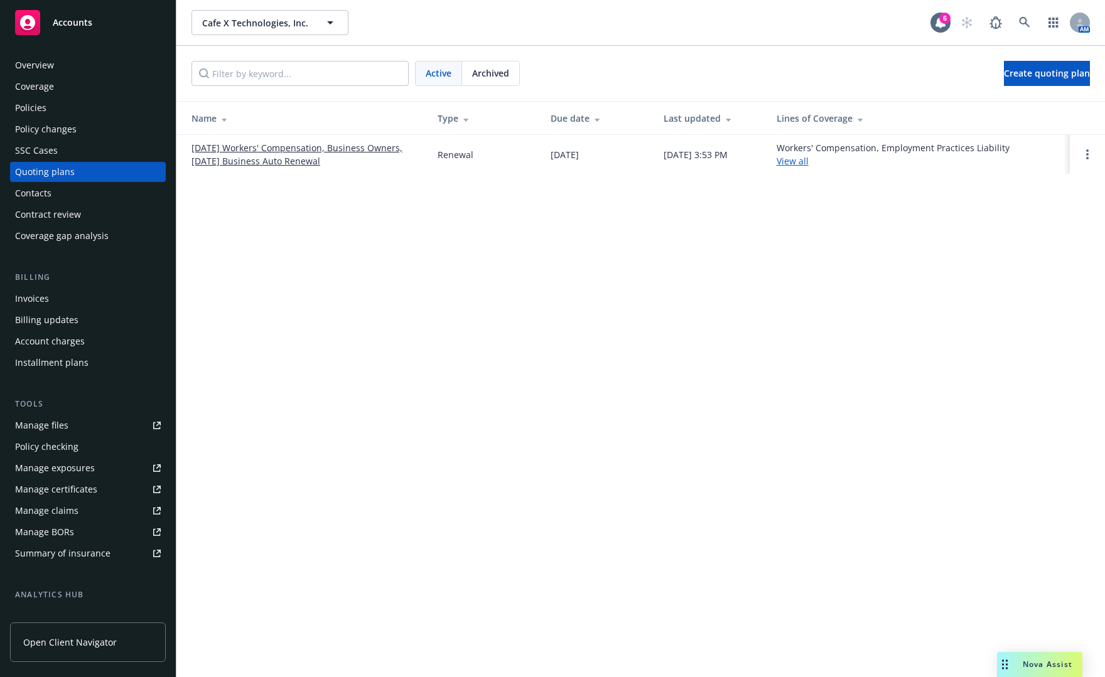
click at [378, 143] on link "[DATE] Workers' Compensation, Business Owners, [DATE] Business Auto Renewal" at bounding box center [304, 154] width 226 height 26
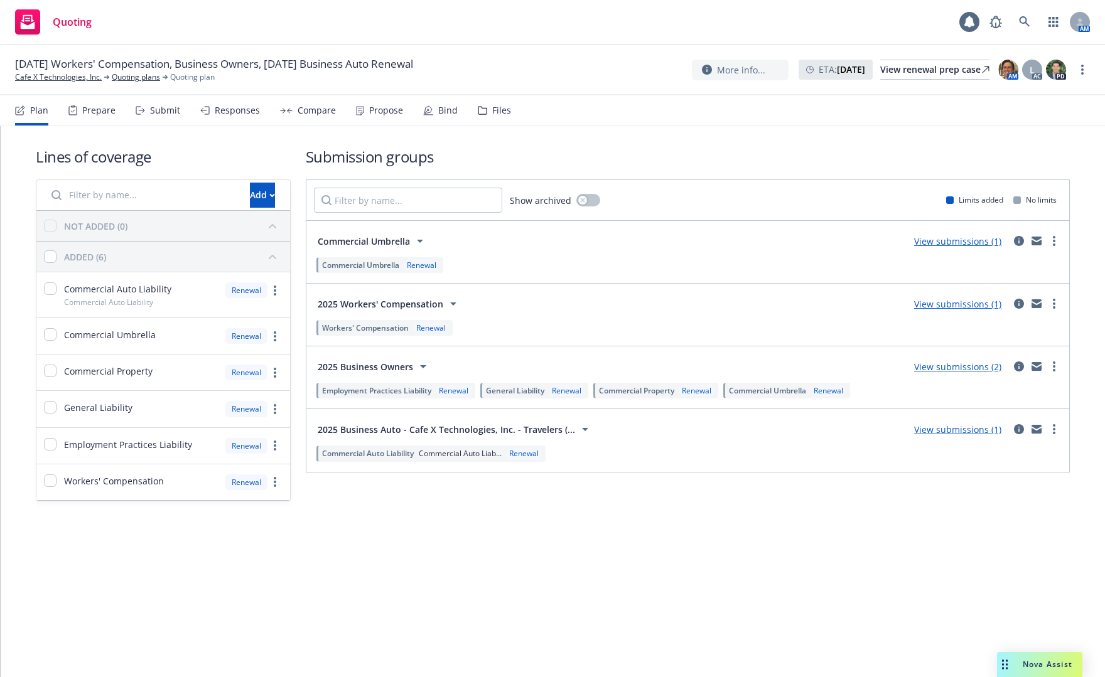
click at [95, 108] on div "Prepare" at bounding box center [98, 110] width 33 height 10
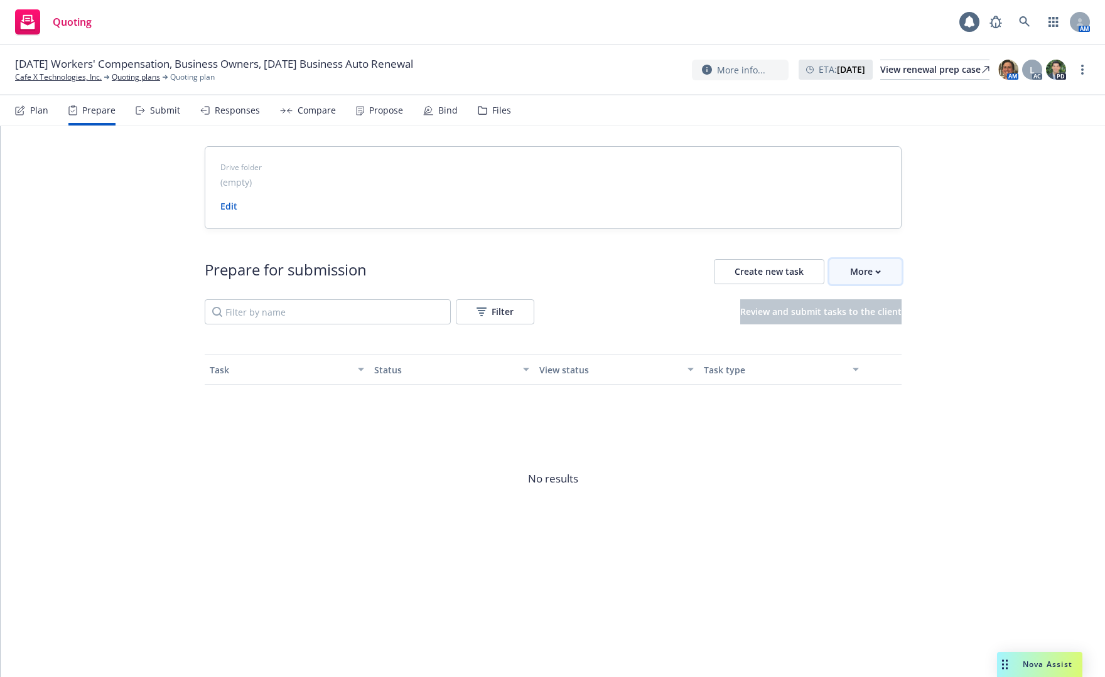
click at [874, 264] on div "More" at bounding box center [865, 272] width 31 height 24
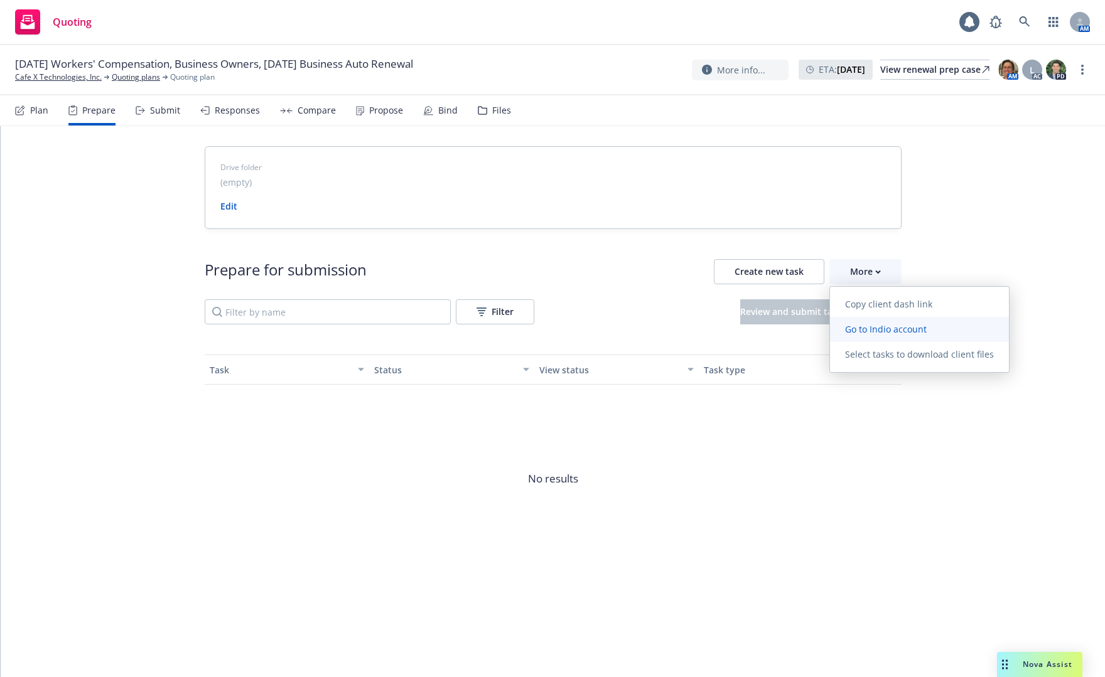
click at [882, 325] on span "Go to Indio account" at bounding box center [886, 329] width 112 height 12
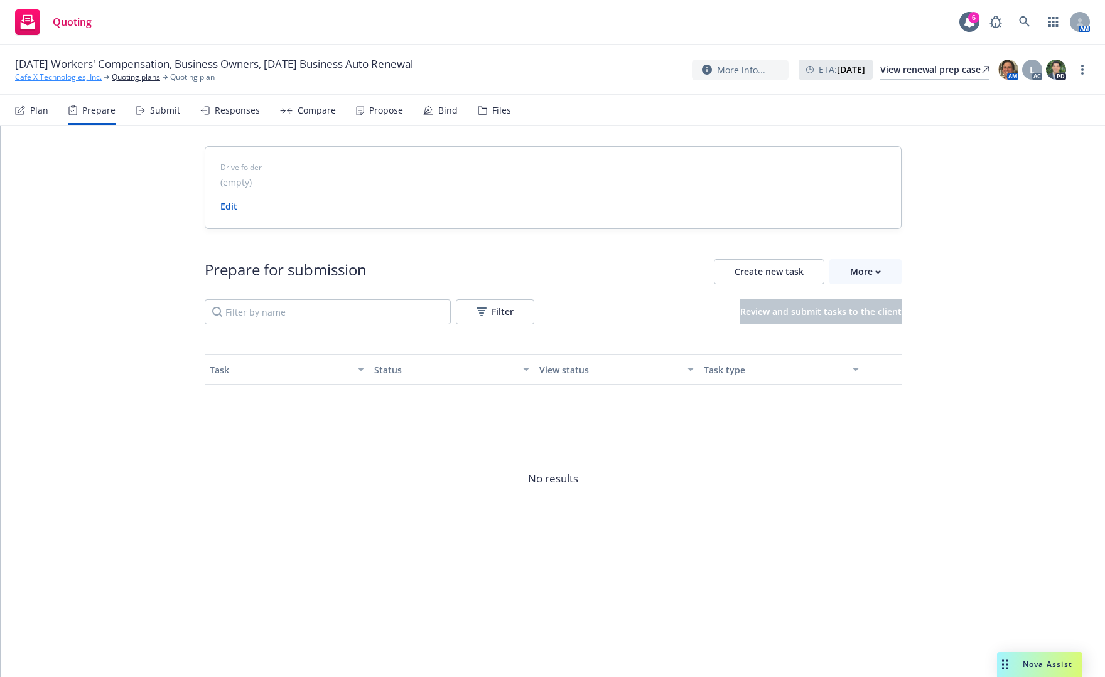
click at [44, 78] on link "Cafe X Technologies, Inc." at bounding box center [58, 77] width 87 height 11
